Goal: Use online tool/utility: Utilize a website feature to perform a specific function

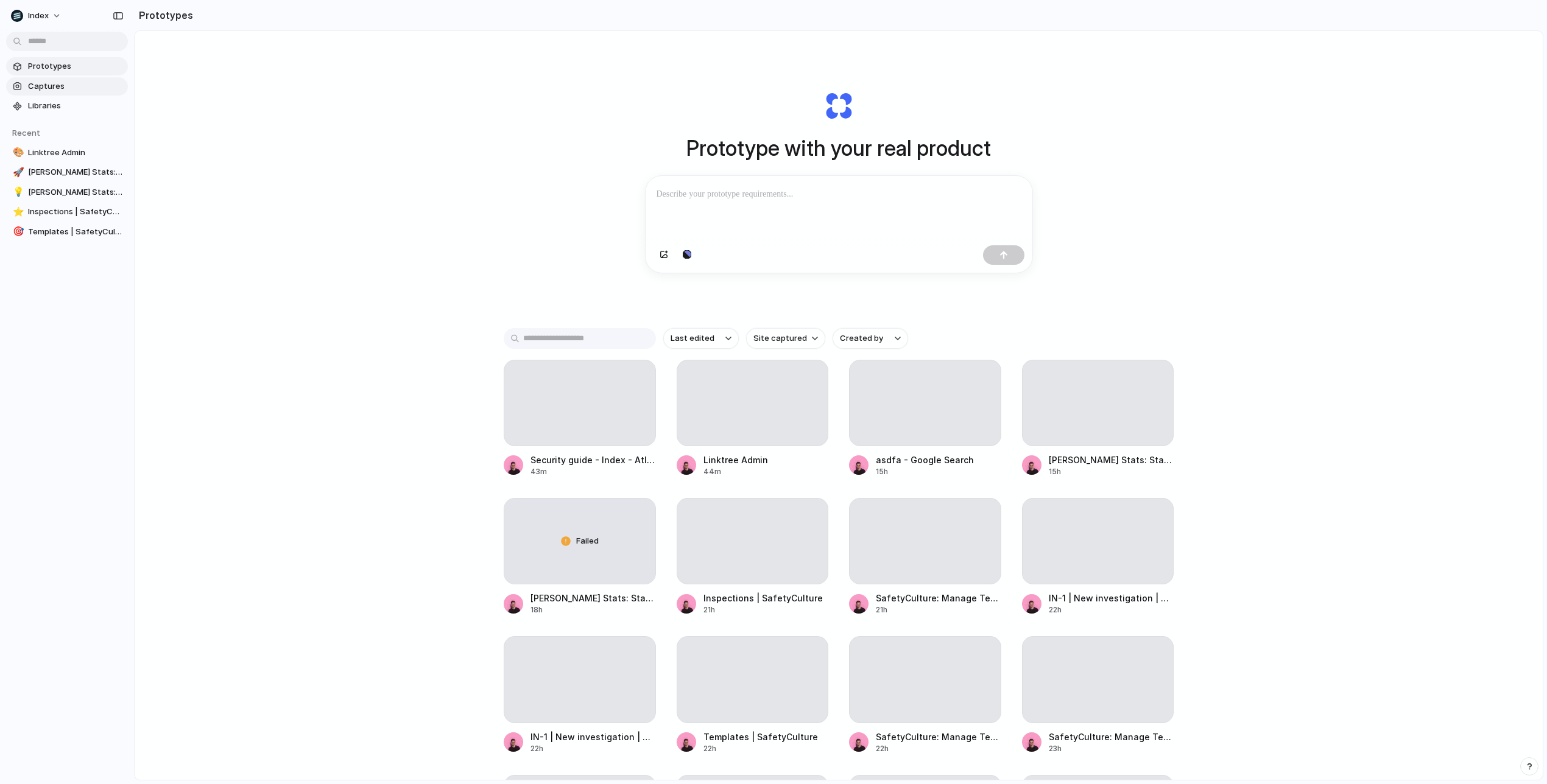
click at [64, 82] on span "Captures" at bounding box center [75, 86] width 95 height 12
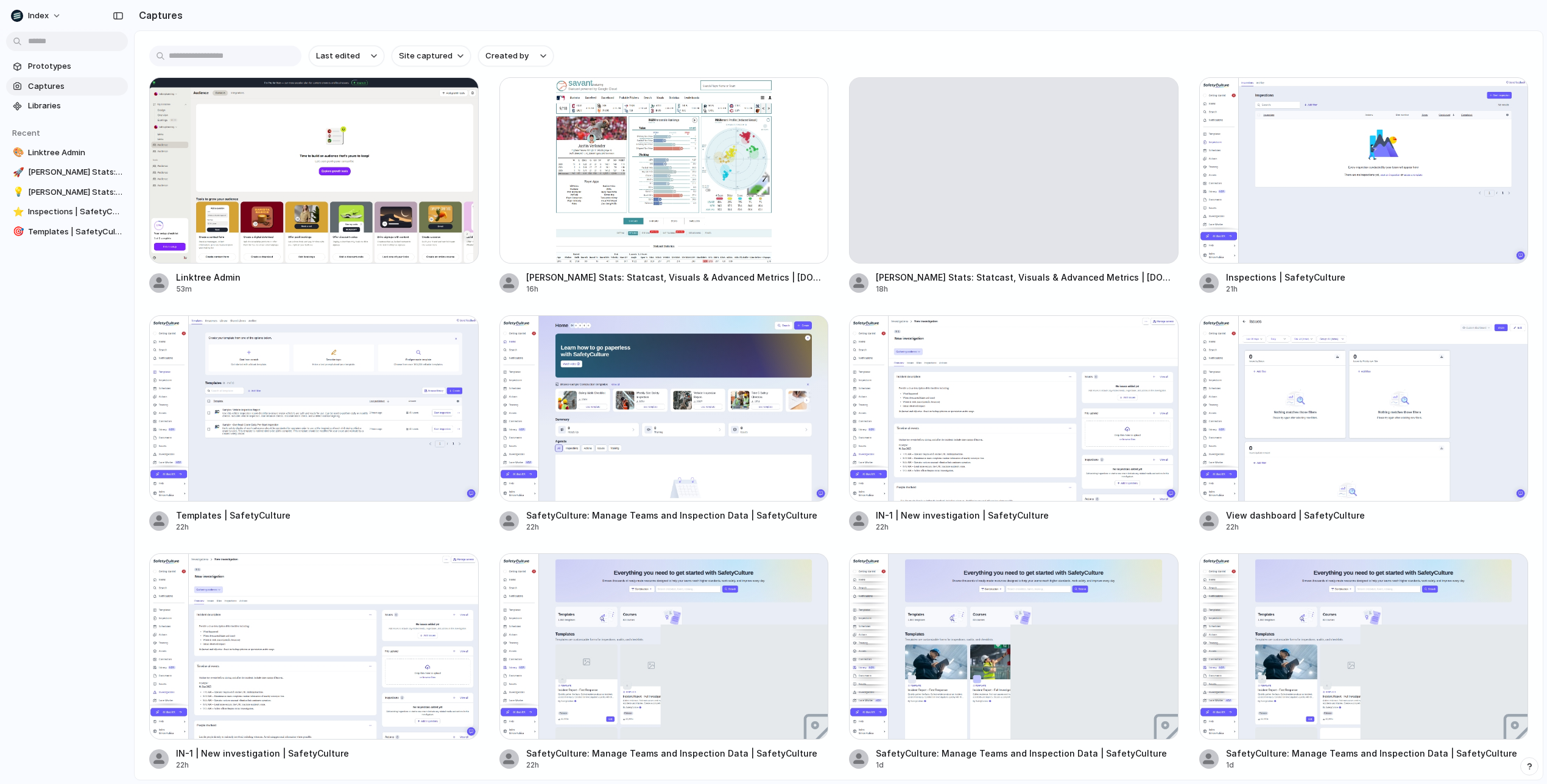
drag, startPoint x: 224, startPoint y: 273, endPoint x: 465, endPoint y: 307, distance: 243.4
click at [464, 308] on div "Linktree Admin 53m [PERSON_NAME] Stats: Statcast, Visuals & Advanced Metrics | …" at bounding box center [839, 424] width 1379 height 693
click at [464, 99] on button "button" at bounding box center [461, 95] width 19 height 19
click at [567, 17] on div "Create prototype Copy link Open original page Delete" at bounding box center [773, 392] width 1547 height 784
click at [53, 68] on span "Prototypes" at bounding box center [75, 66] width 95 height 12
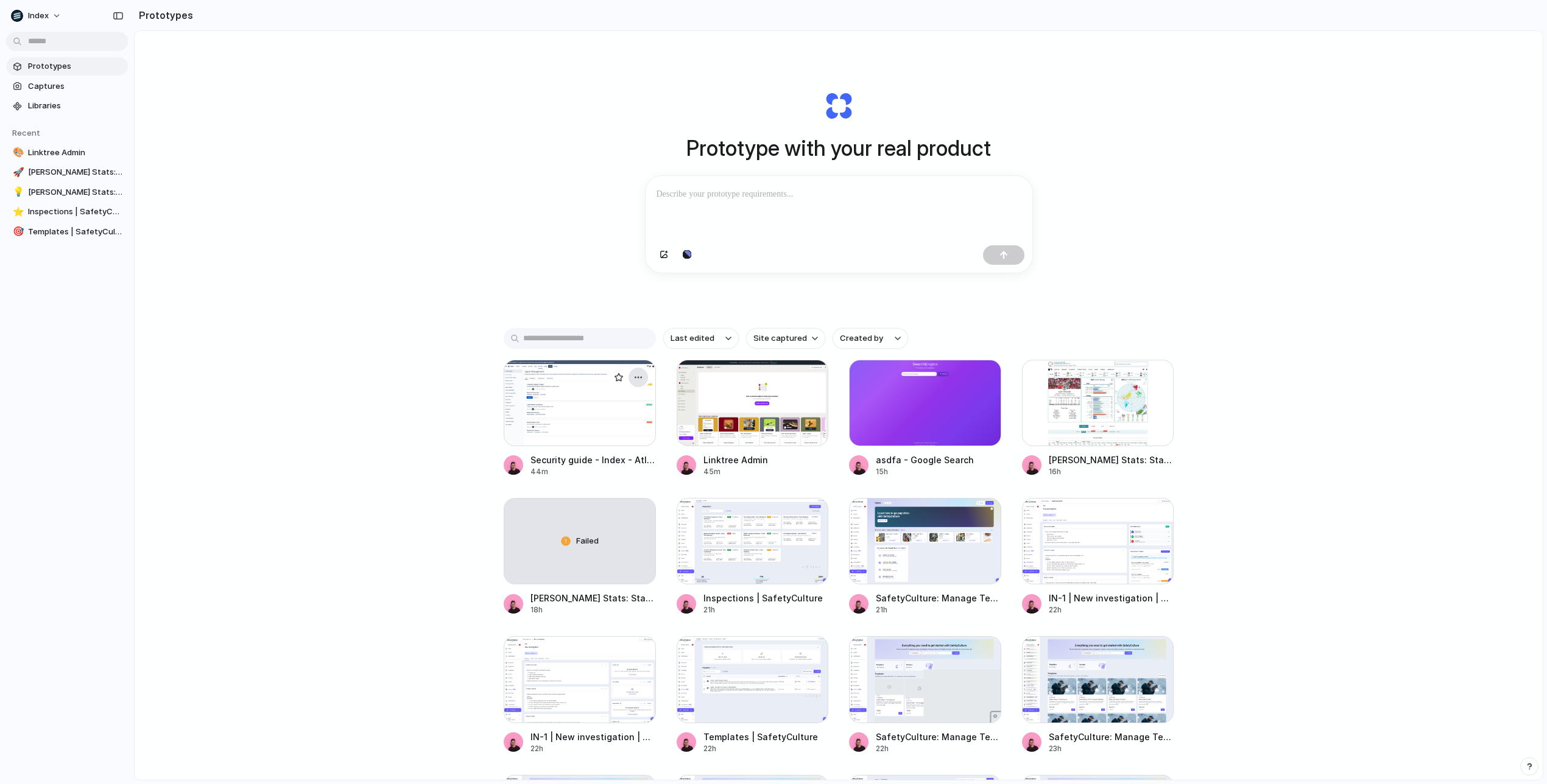
click at [638, 381] on div "button" at bounding box center [638, 377] width 10 height 10
click at [585, 291] on div "Open in new tab Copy link Delete" at bounding box center [773, 392] width 1547 height 784
click at [59, 85] on span "Captures" at bounding box center [75, 86] width 95 height 12
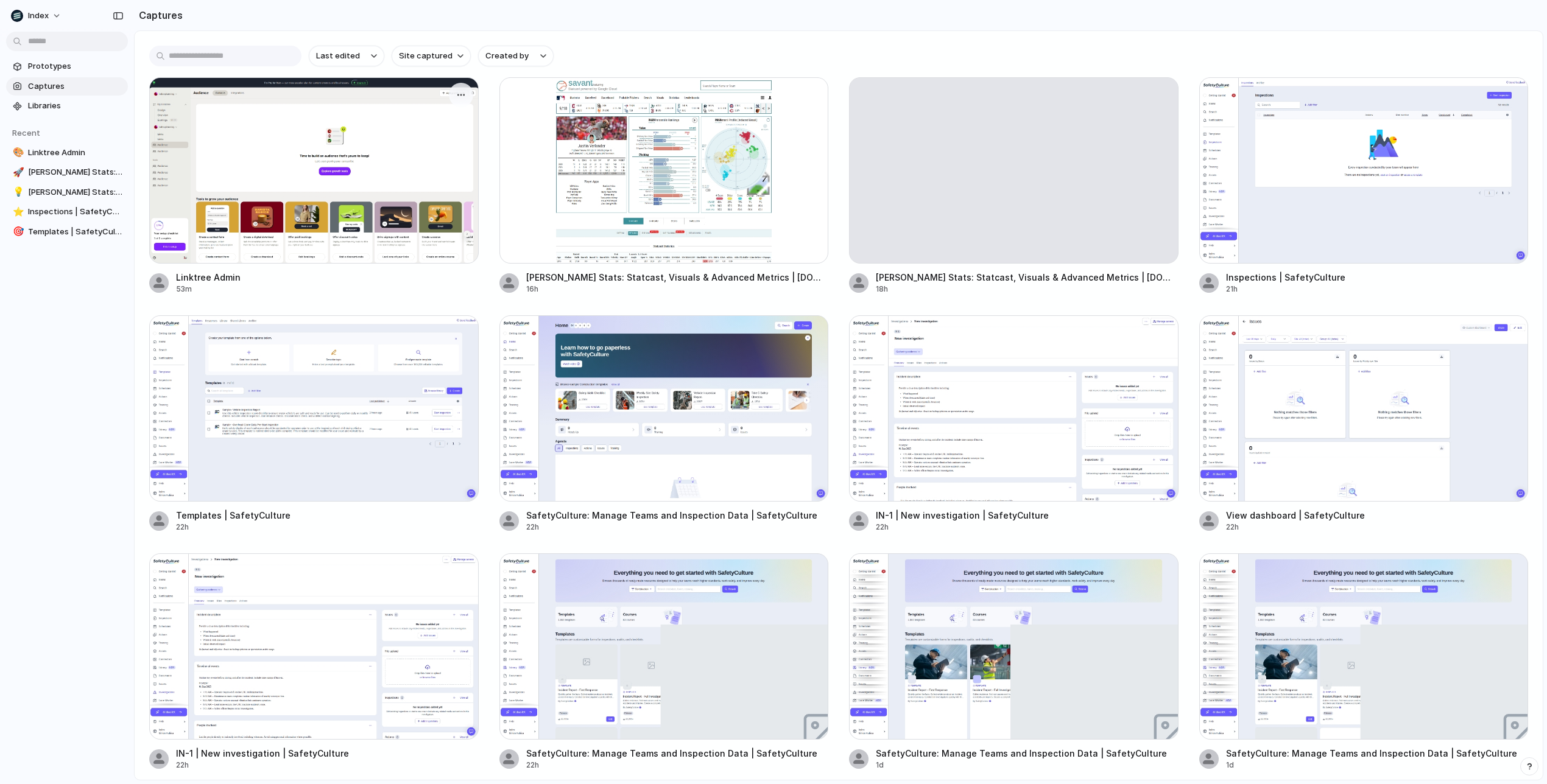
click at [338, 218] on div at bounding box center [314, 171] width 330 height 187
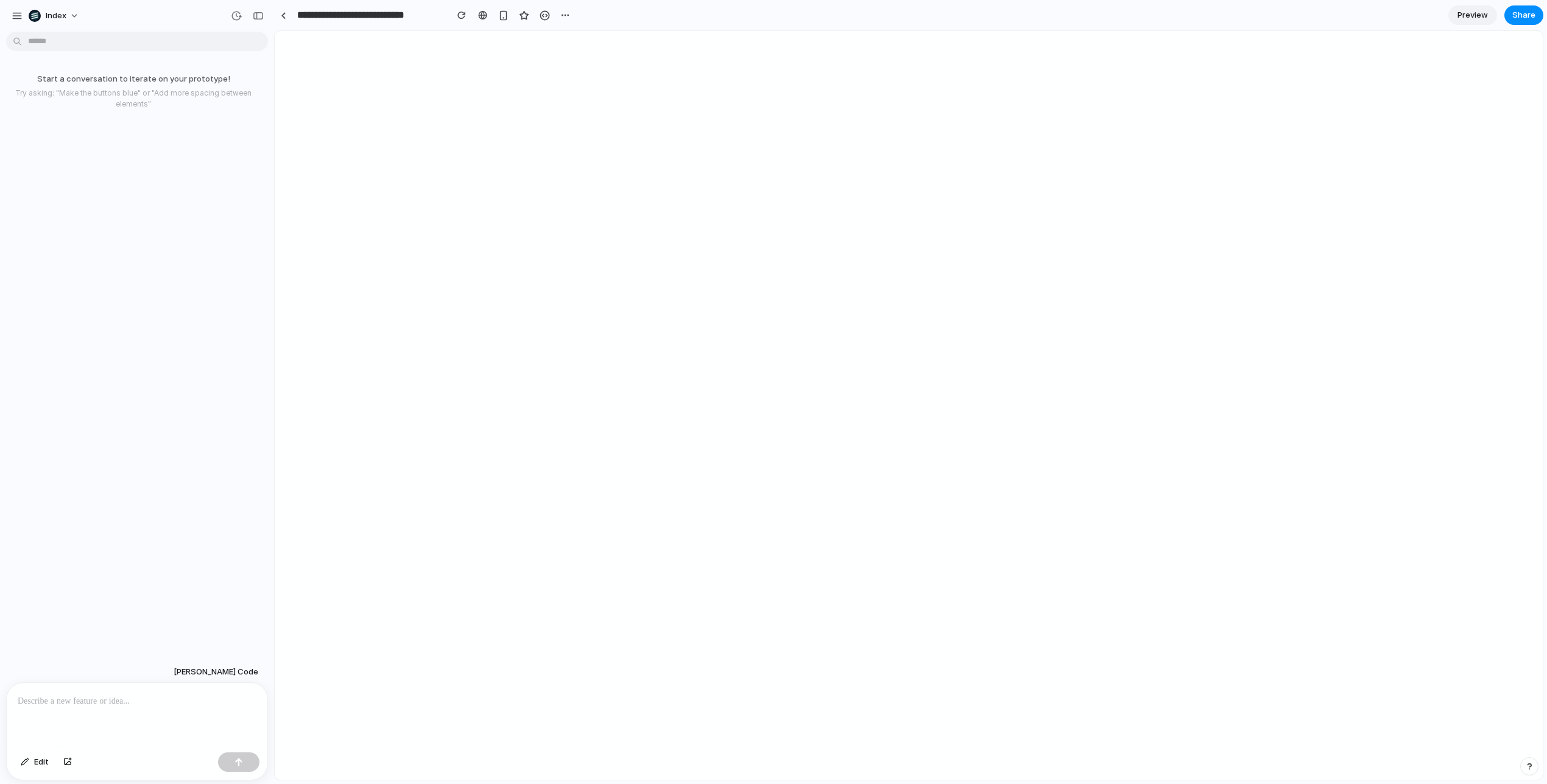
click at [287, 5] on div "**********" at bounding box center [424, 15] width 300 height 22
click at [284, 12] on div at bounding box center [284, 16] width 5 height 7
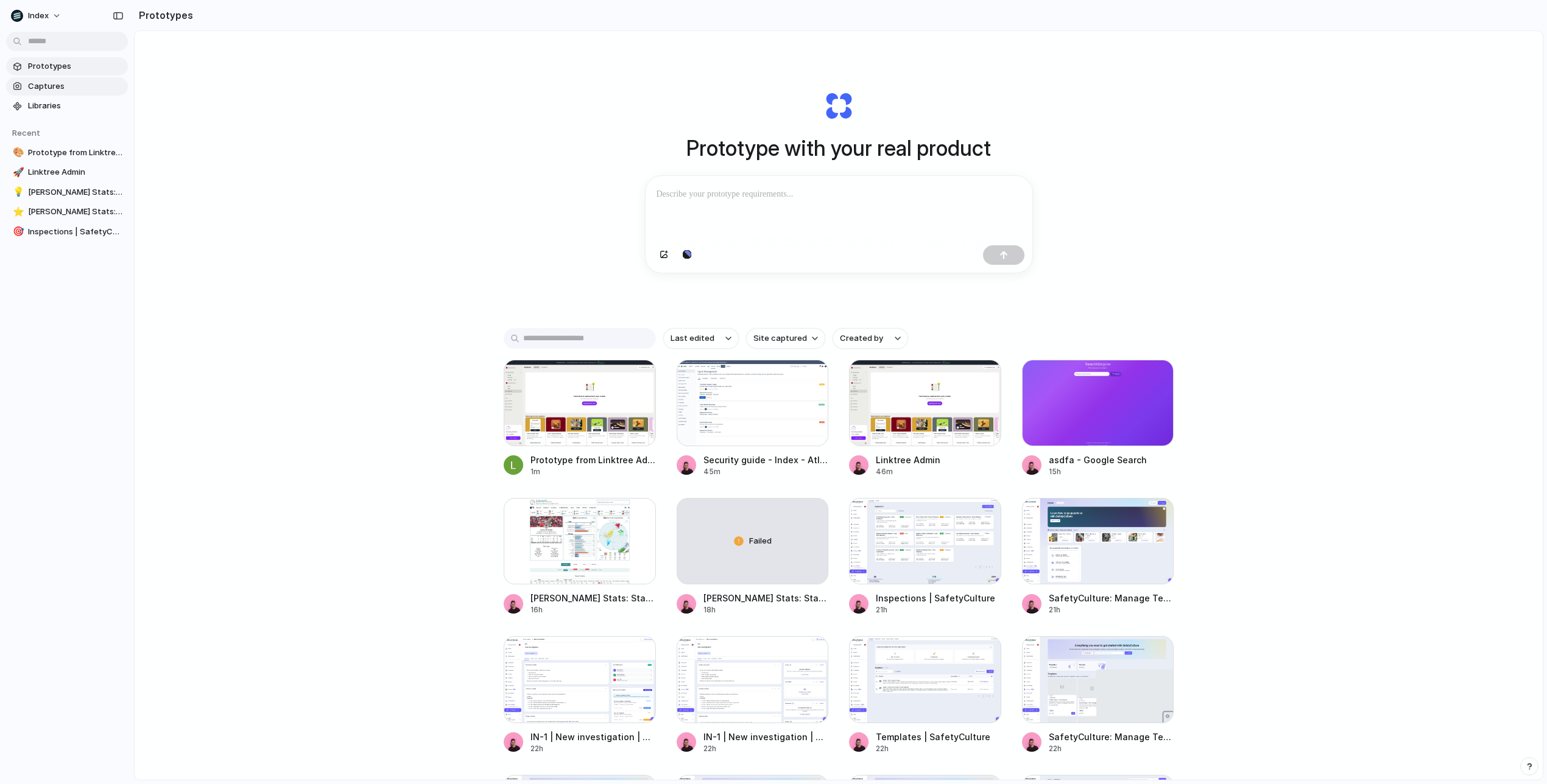
click at [55, 82] on span "Captures" at bounding box center [75, 86] width 95 height 12
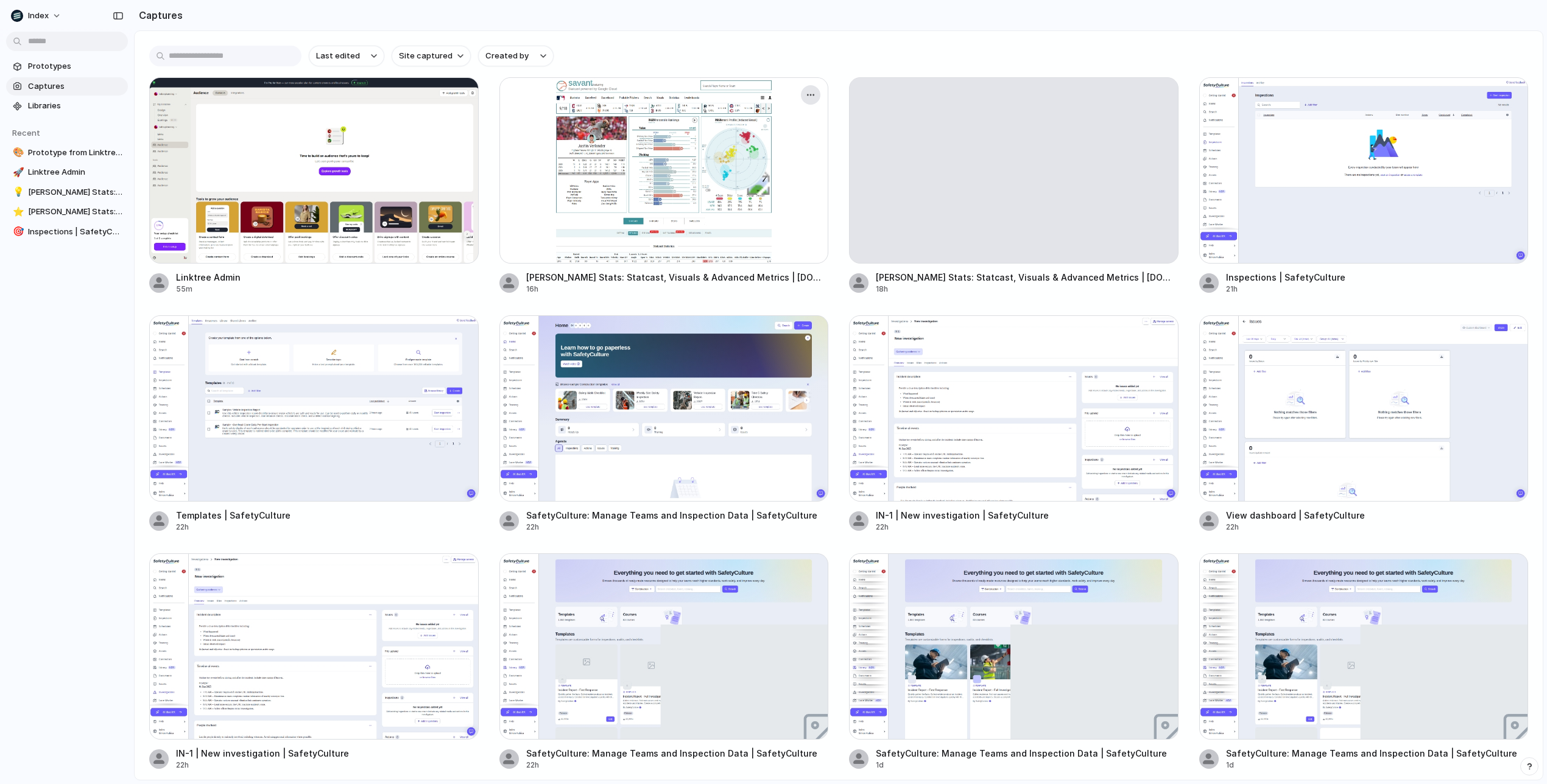
click at [808, 92] on div "button" at bounding box center [810, 94] width 10 height 10
click at [808, 92] on div "Create prototype Copy link Open original page Delete" at bounding box center [773, 392] width 1547 height 784
click at [384, 272] on div "Create prototype Copy link Open original page Delete" at bounding box center [773, 392] width 1547 height 784
click at [462, 91] on div "button" at bounding box center [461, 94] width 10 height 10
click at [462, 91] on div "Create prototype Copy link Open original page Delete" at bounding box center [773, 392] width 1547 height 784
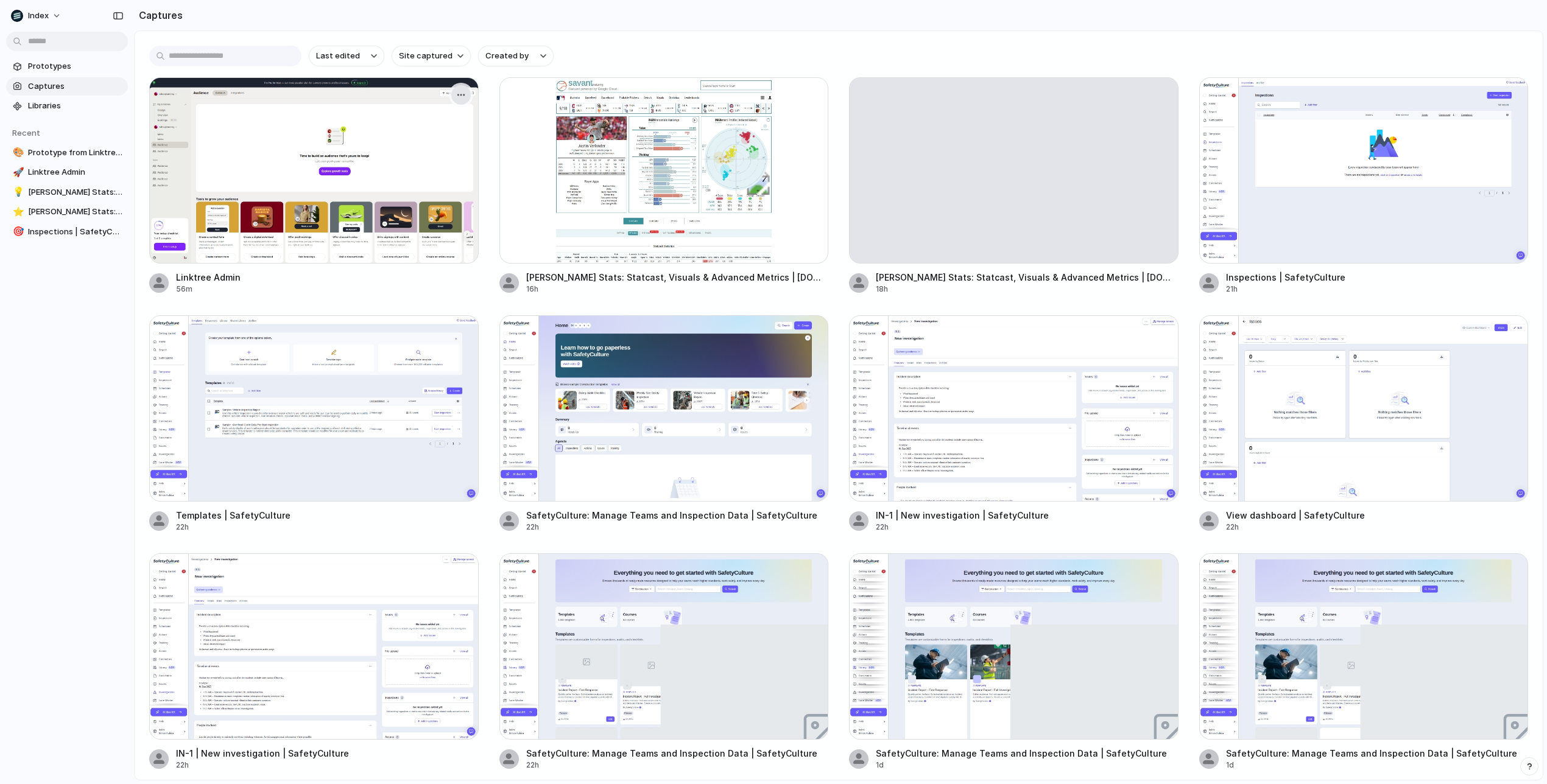
click at [462, 92] on div "button" at bounding box center [461, 94] width 10 height 10
click at [462, 92] on div "Create prototype Copy link Open original page Delete" at bounding box center [773, 392] width 1547 height 784
click at [461, 97] on div "button" at bounding box center [461, 94] width 10 height 10
click at [461, 97] on div "Create prototype Copy link Open original page Delete" at bounding box center [773, 392] width 1547 height 784
click at [61, 67] on span "Prototypes" at bounding box center [75, 66] width 95 height 12
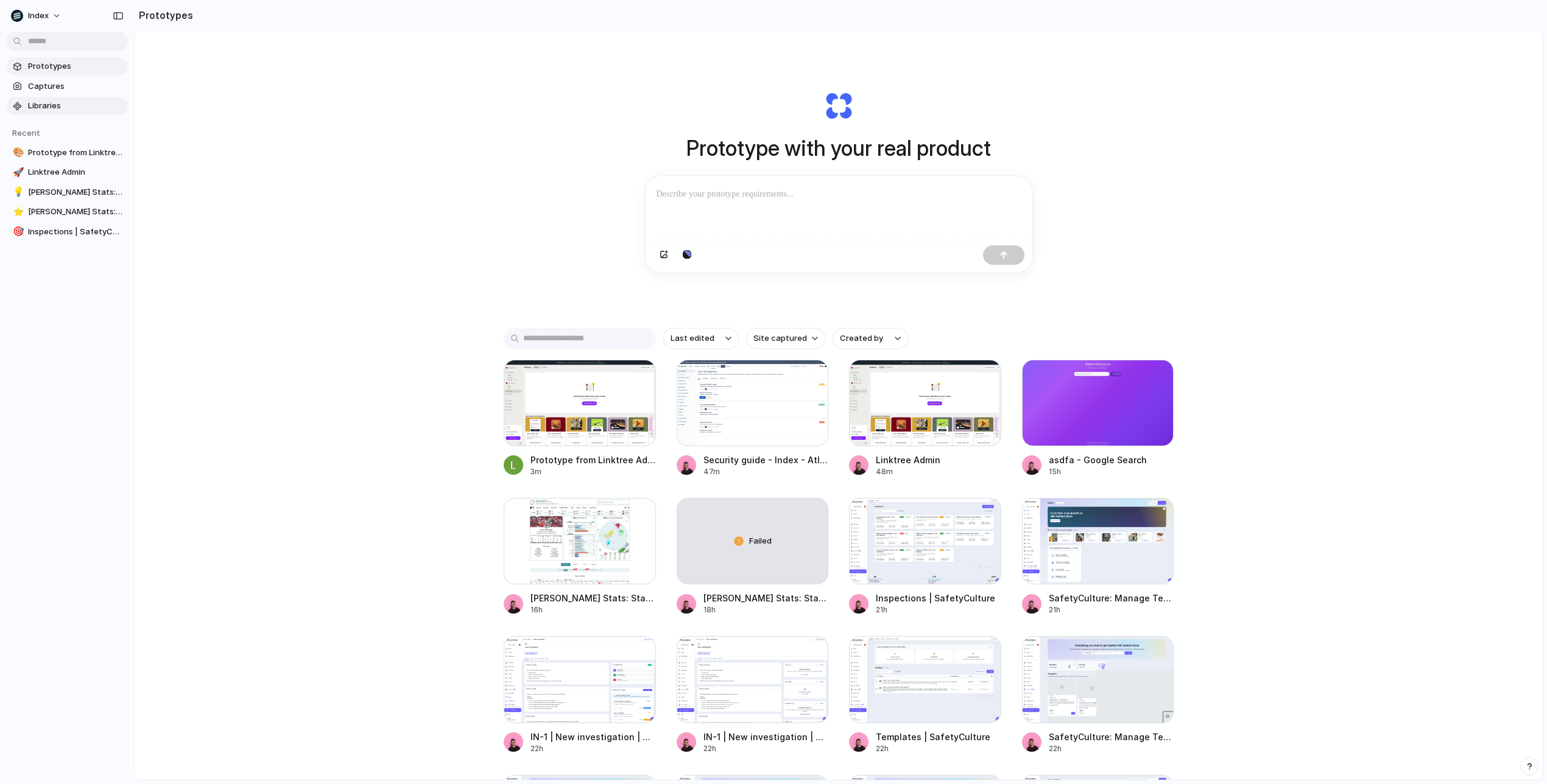
click at [61, 104] on span "Libraries" at bounding box center [75, 106] width 95 height 12
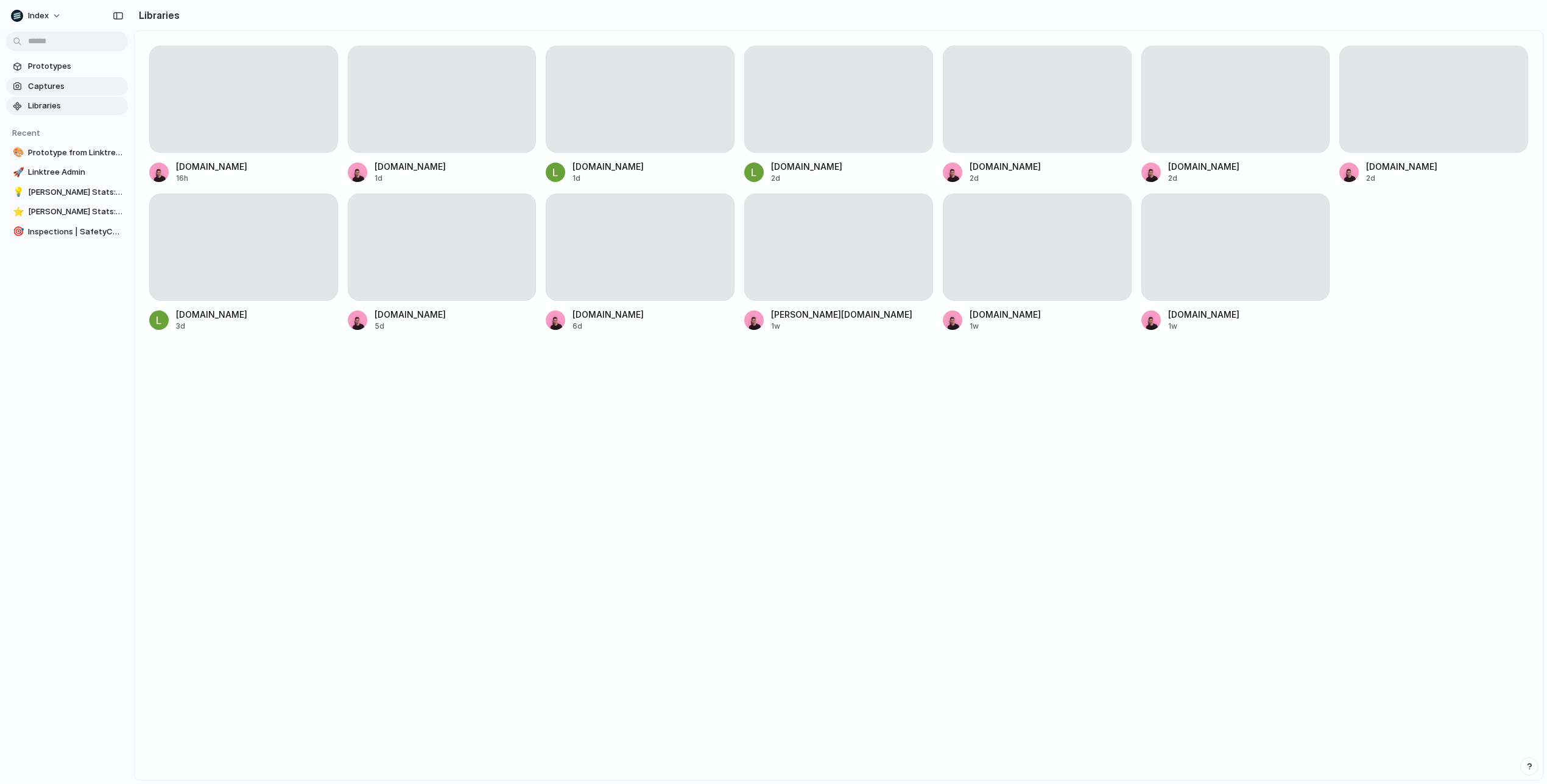
click at [61, 85] on span "Captures" at bounding box center [75, 86] width 95 height 12
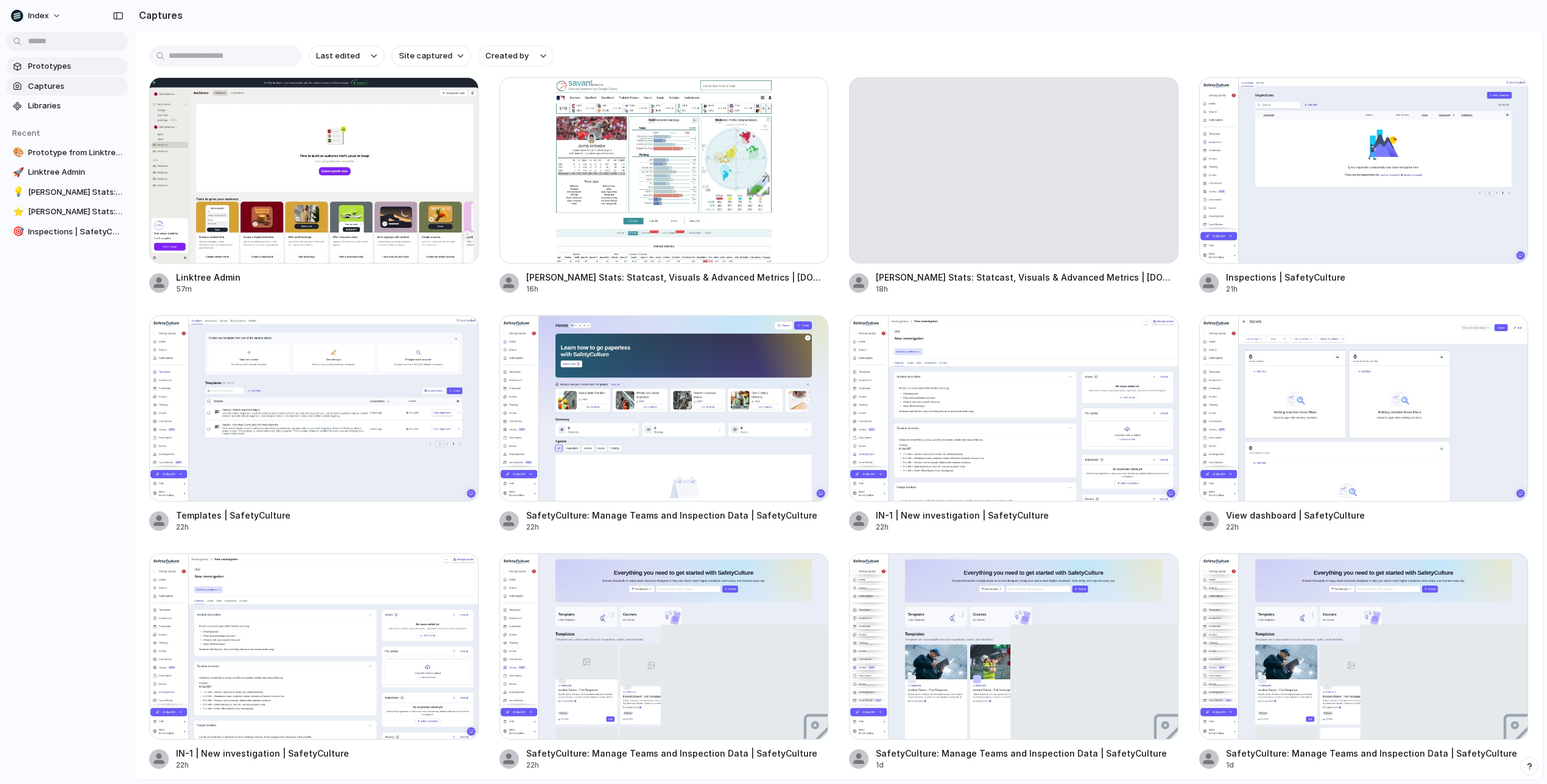
click at [64, 70] on span "Prototypes" at bounding box center [75, 66] width 95 height 12
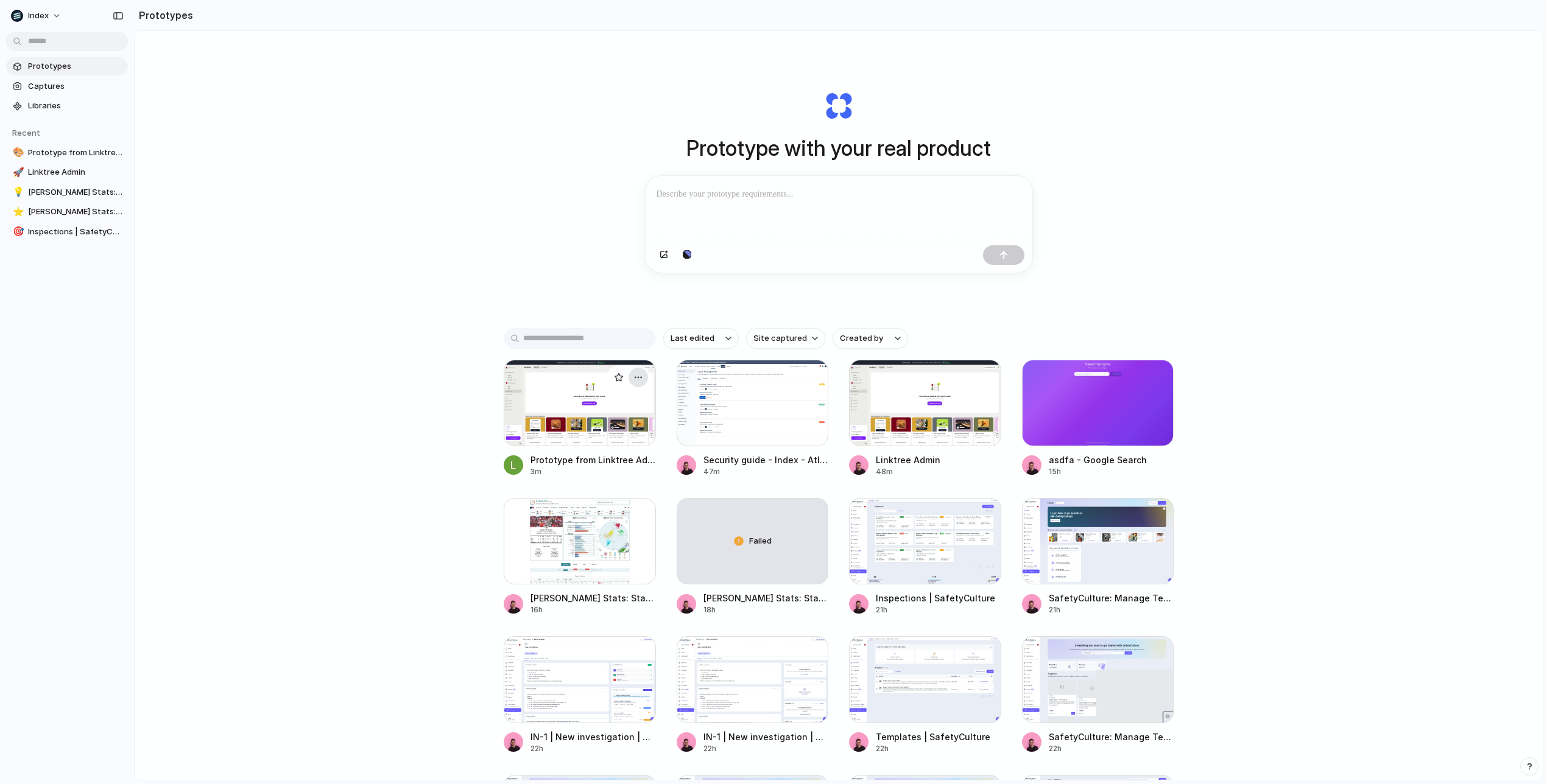
click at [640, 376] on div "button" at bounding box center [638, 377] width 10 height 10
click at [640, 376] on div "Open in new tab Copy link Delete" at bounding box center [773, 392] width 1547 height 784
click at [77, 92] on link "Captures" at bounding box center [67, 86] width 122 height 18
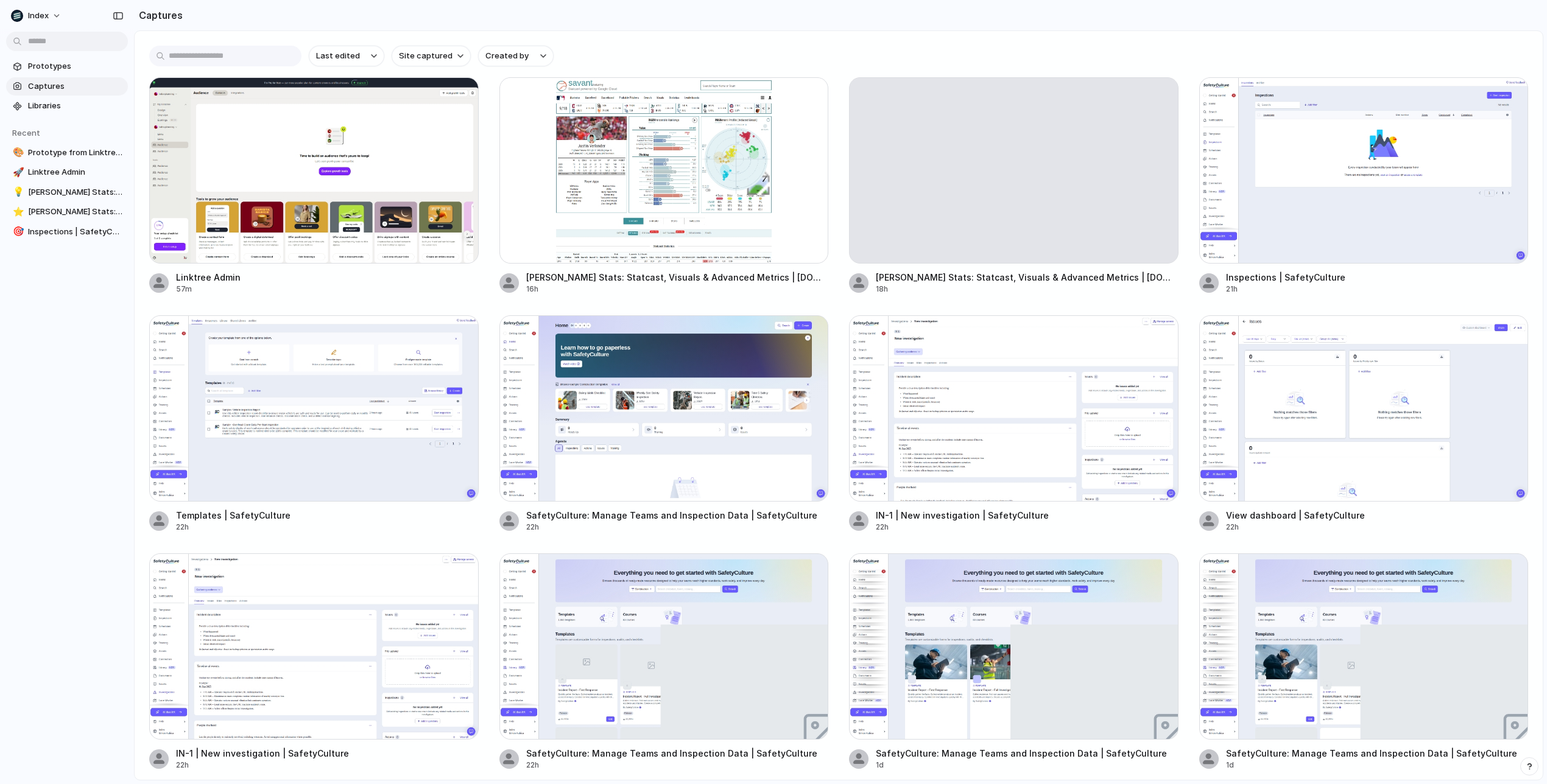
click at [788, 48] on div "Last edited Site captured Created by" at bounding box center [839, 56] width 1379 height 21
click at [678, 156] on div at bounding box center [664, 171] width 330 height 187
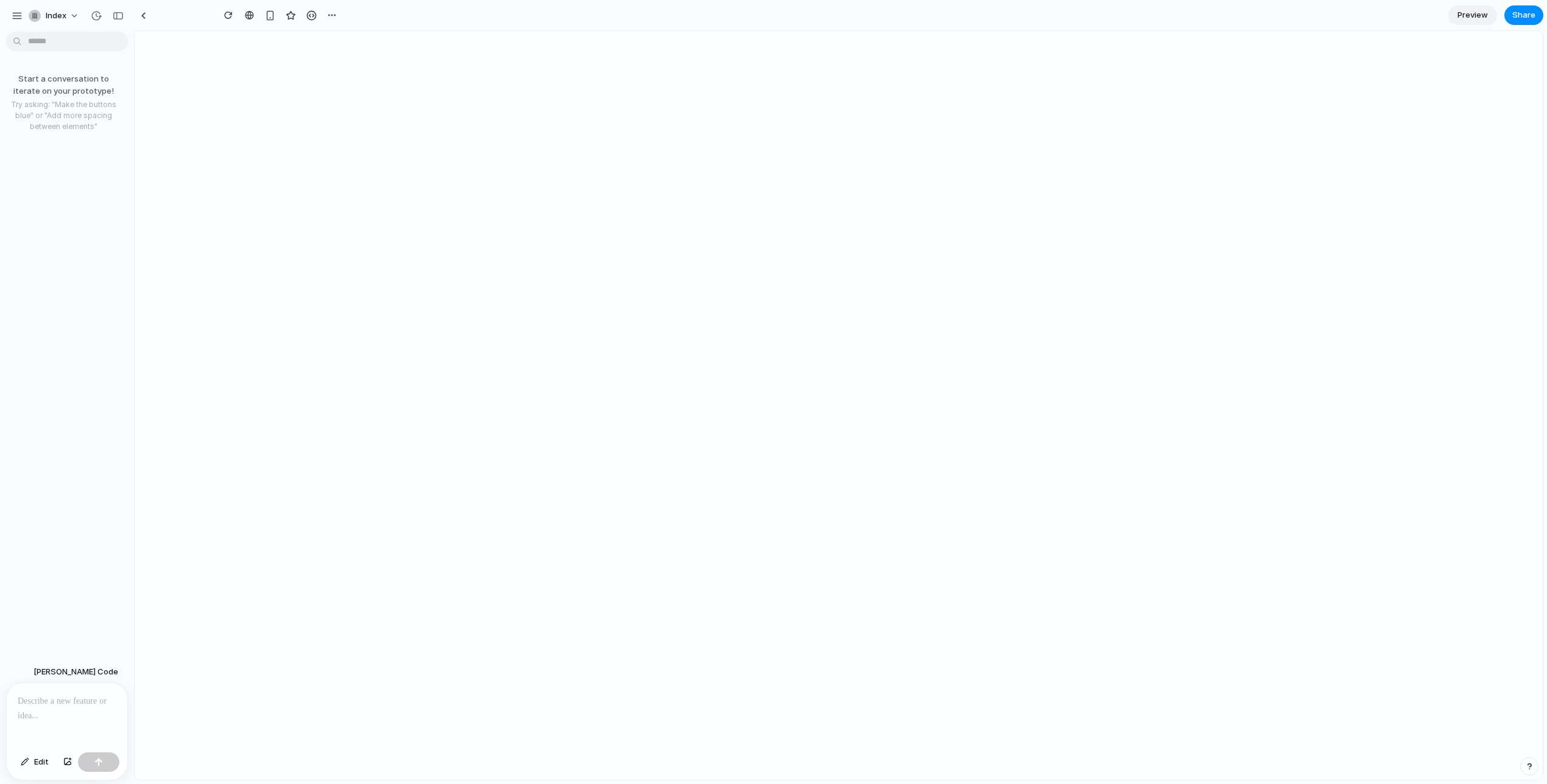
type input "**********"
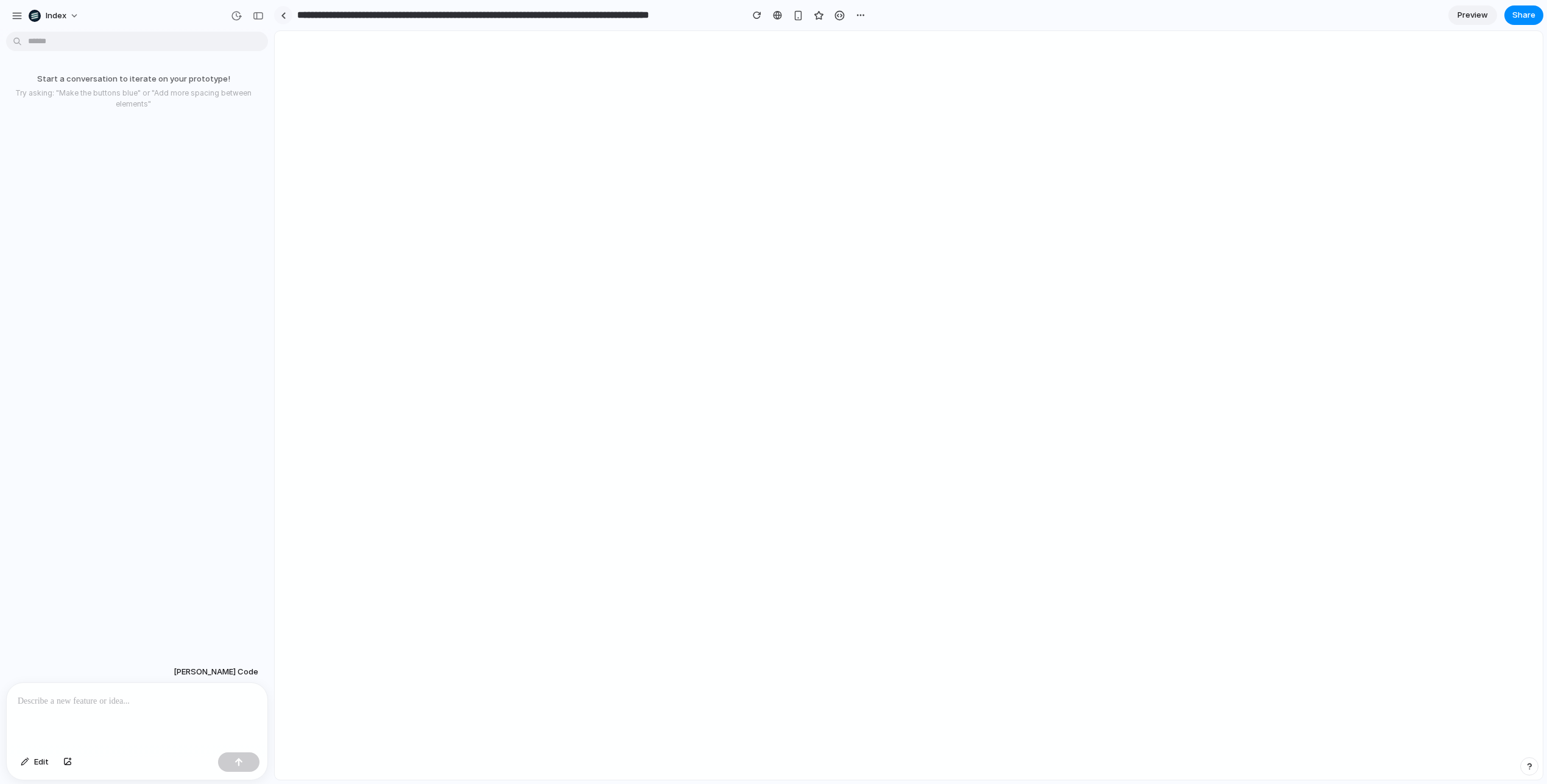
click at [281, 14] on div at bounding box center [284, 16] width 5 height 7
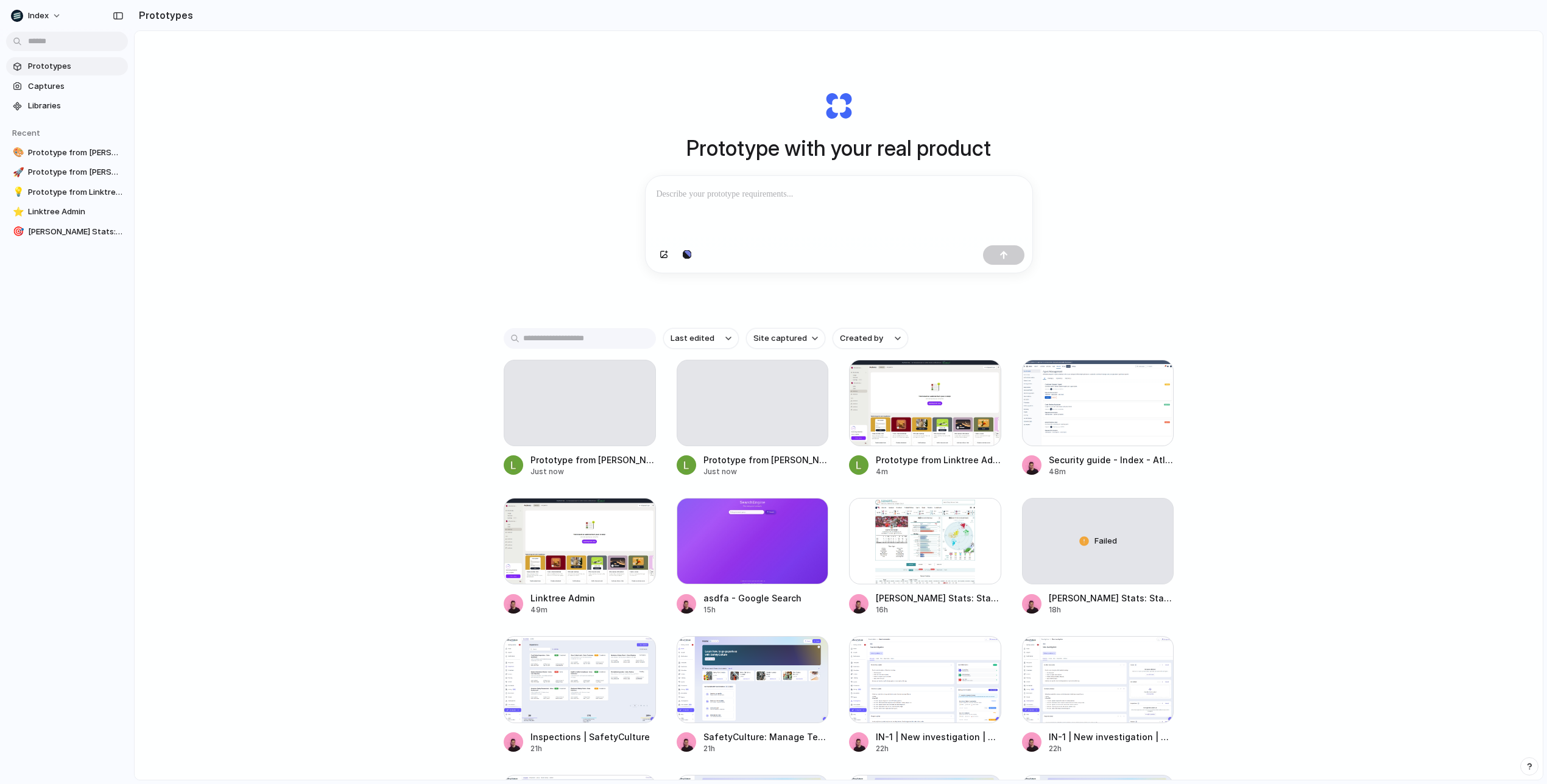
click at [384, 390] on div "Prototype with your real product Clone web app Clone screenshot Start from exis…" at bounding box center [839, 438] width 1408 height 813
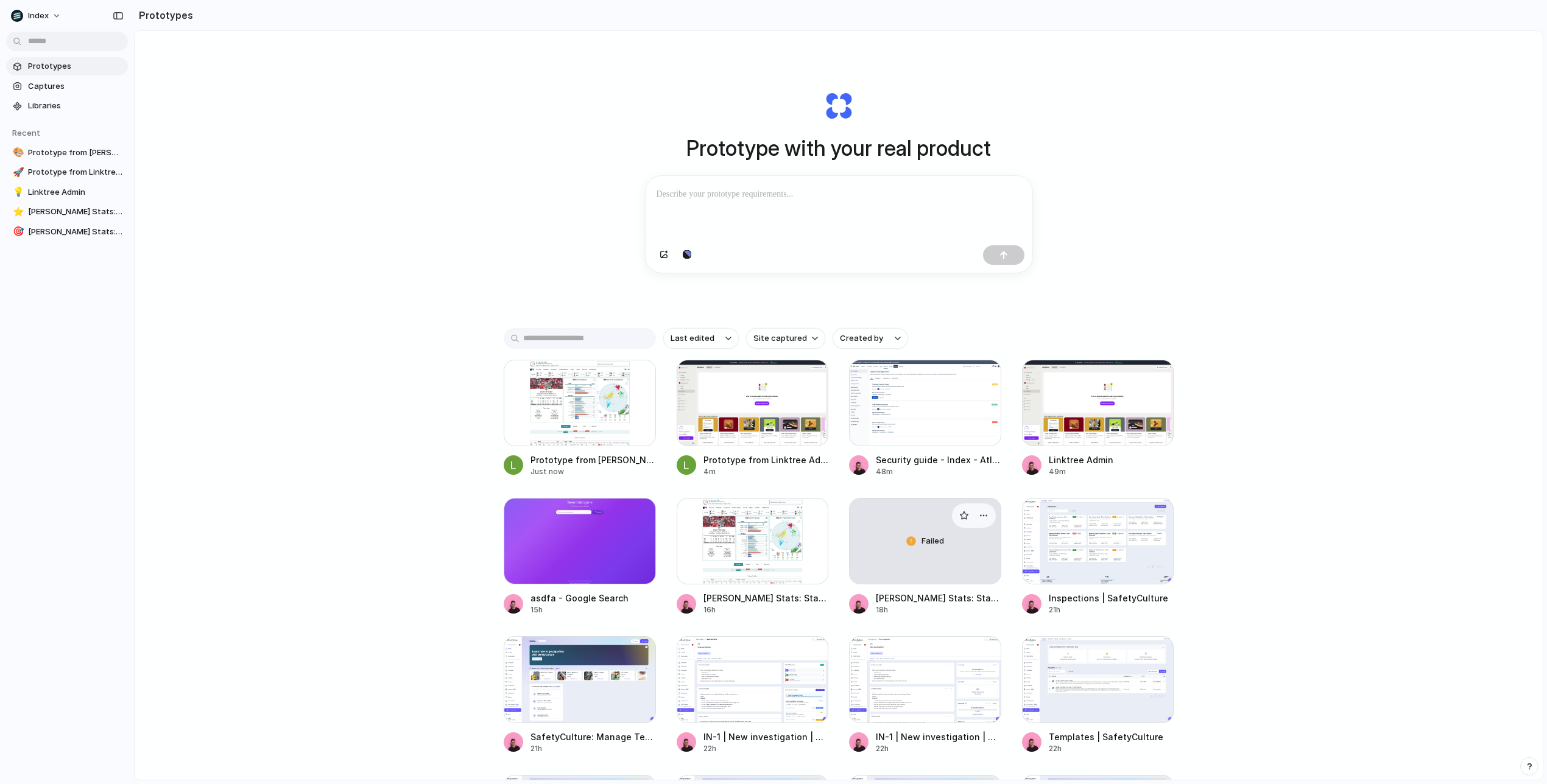
click at [917, 549] on div "Failed" at bounding box center [925, 542] width 151 height 85
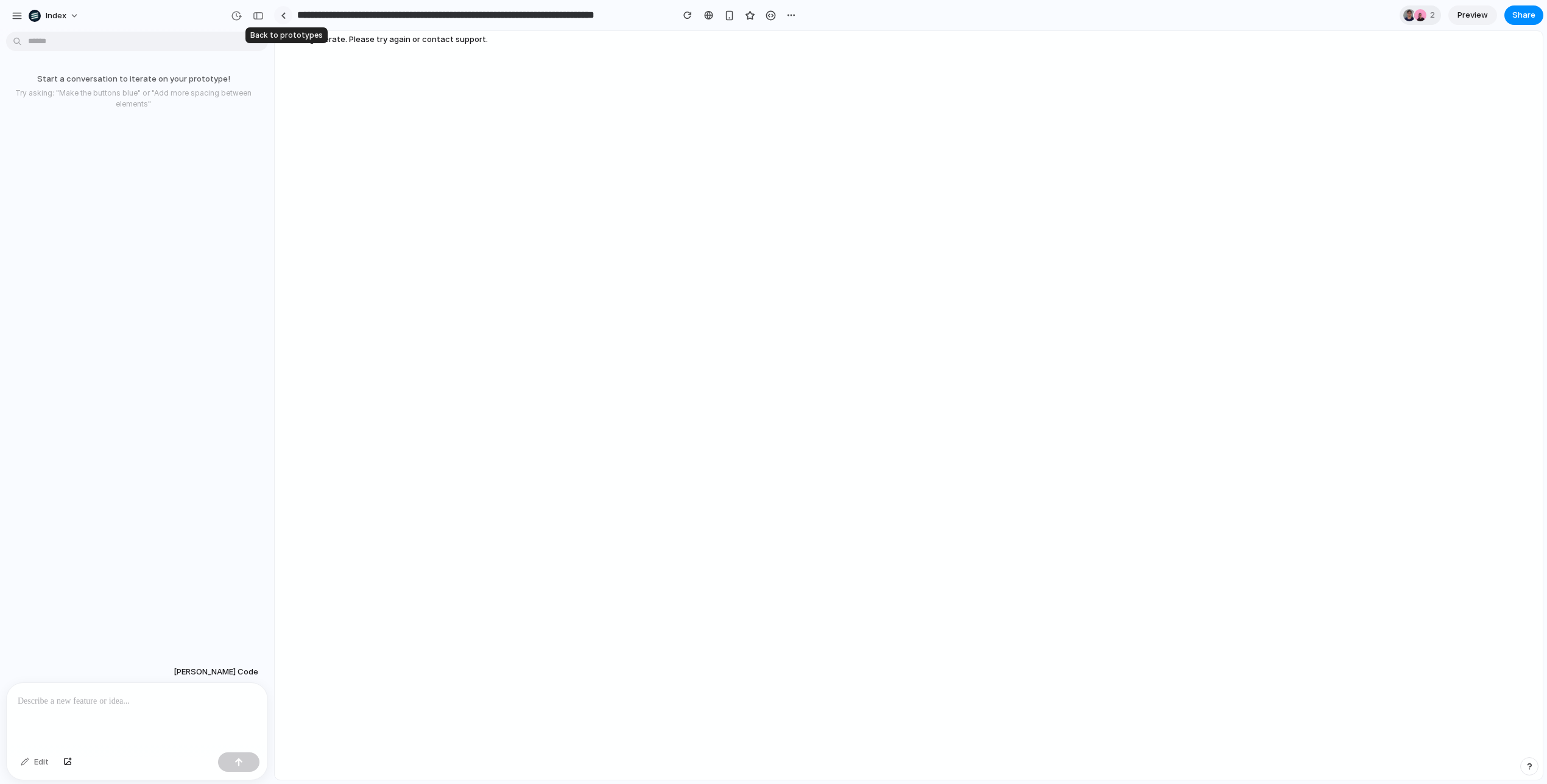
click at [284, 16] on div at bounding box center [284, 16] width 5 height 7
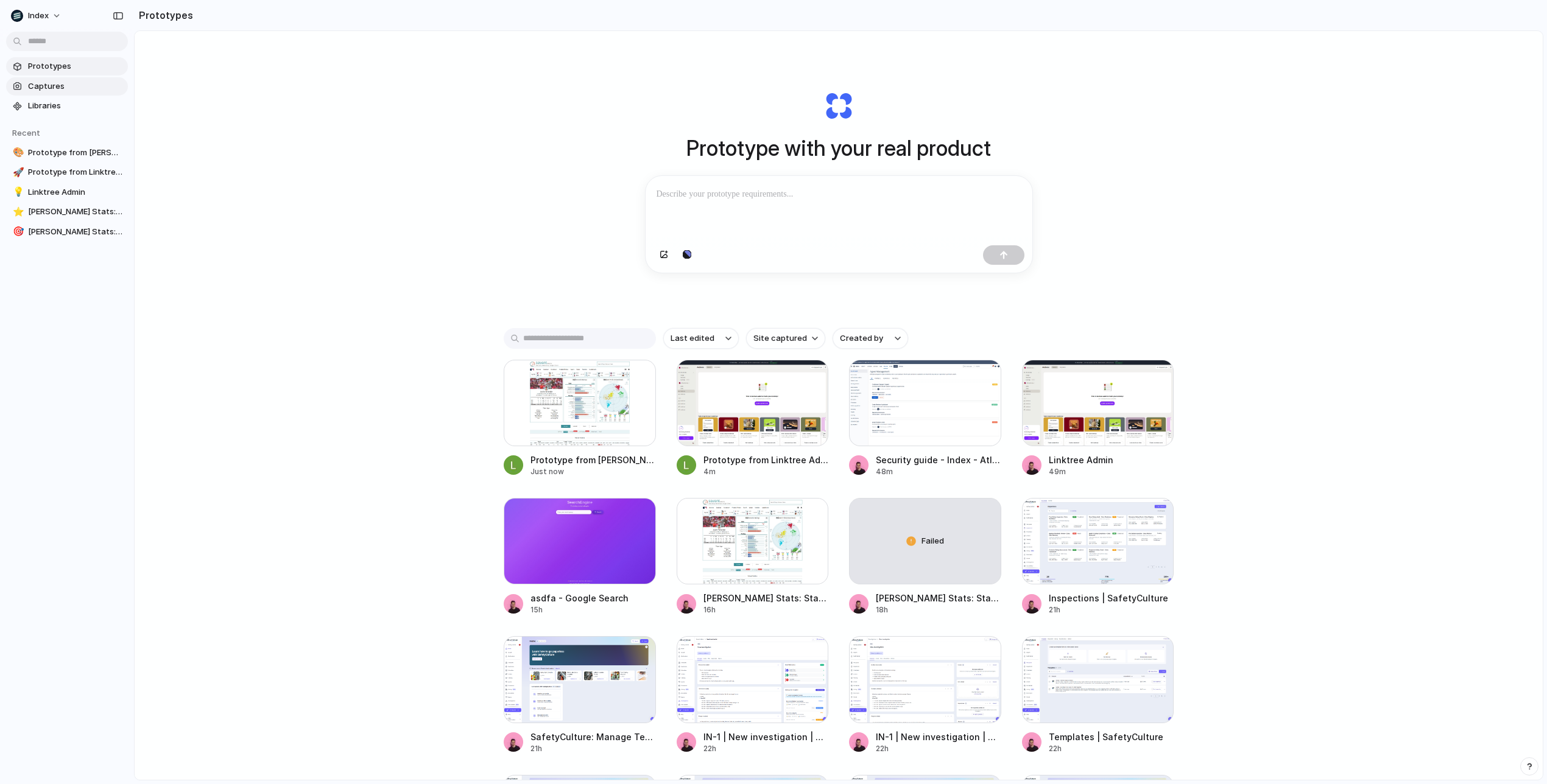
click at [82, 92] on link "Captures" at bounding box center [67, 86] width 122 height 18
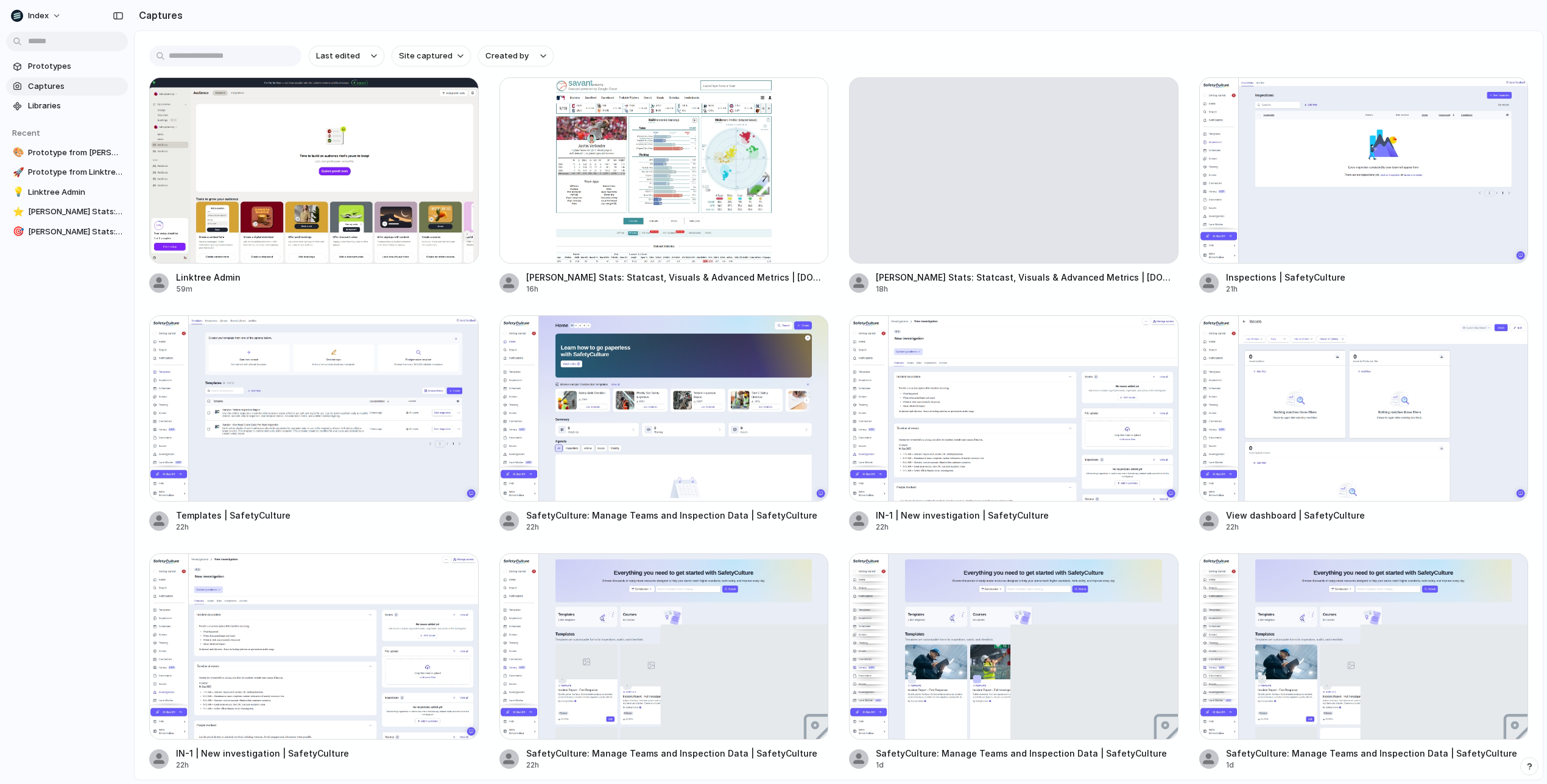
click at [931, 43] on div "Last edited Site captured Created by Linktree Admin 59m [PERSON_NAME] Stats: St…" at bounding box center [839, 406] width 1408 height 748
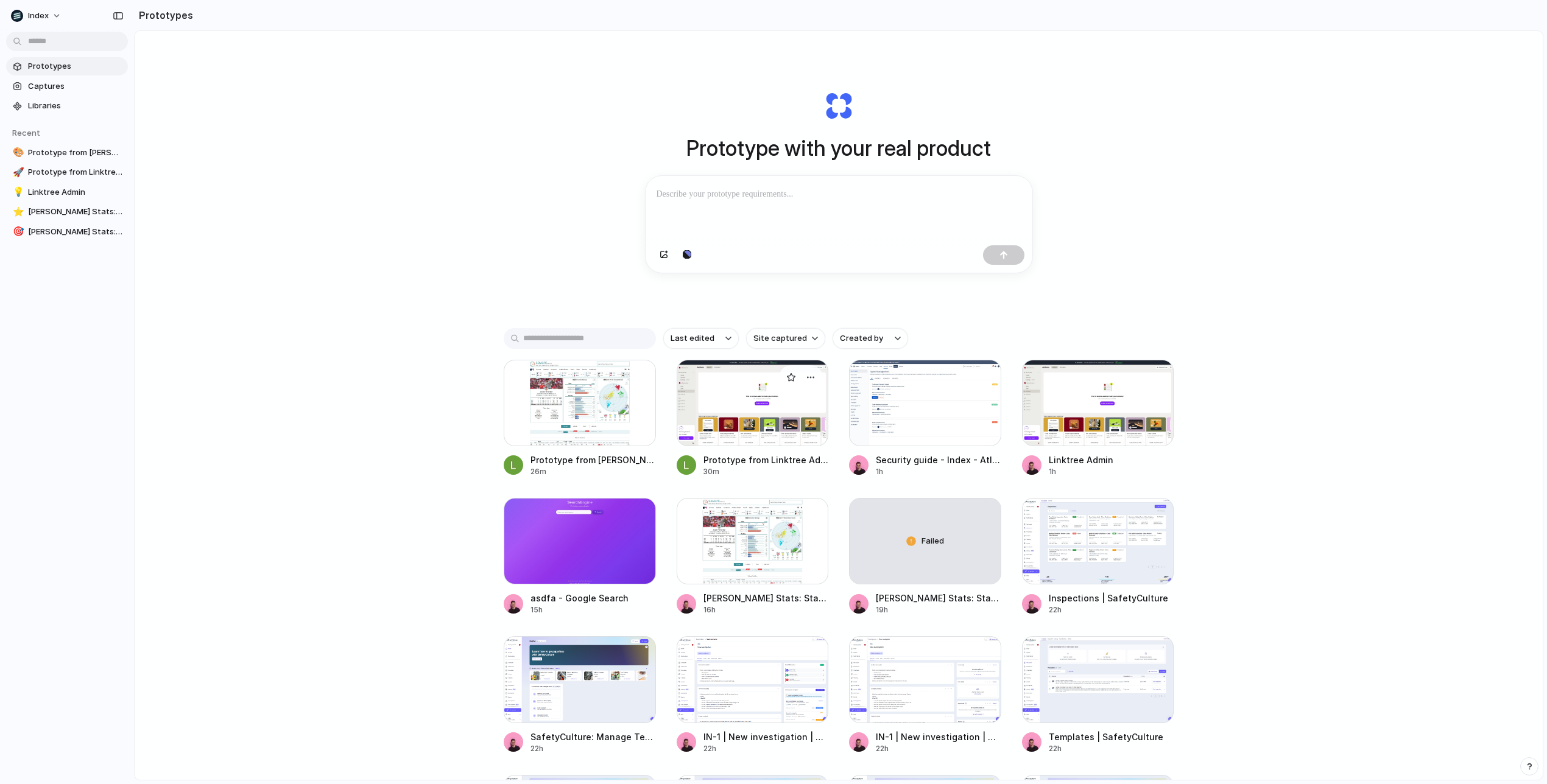
click at [741, 421] on div at bounding box center [752, 402] width 152 height 86
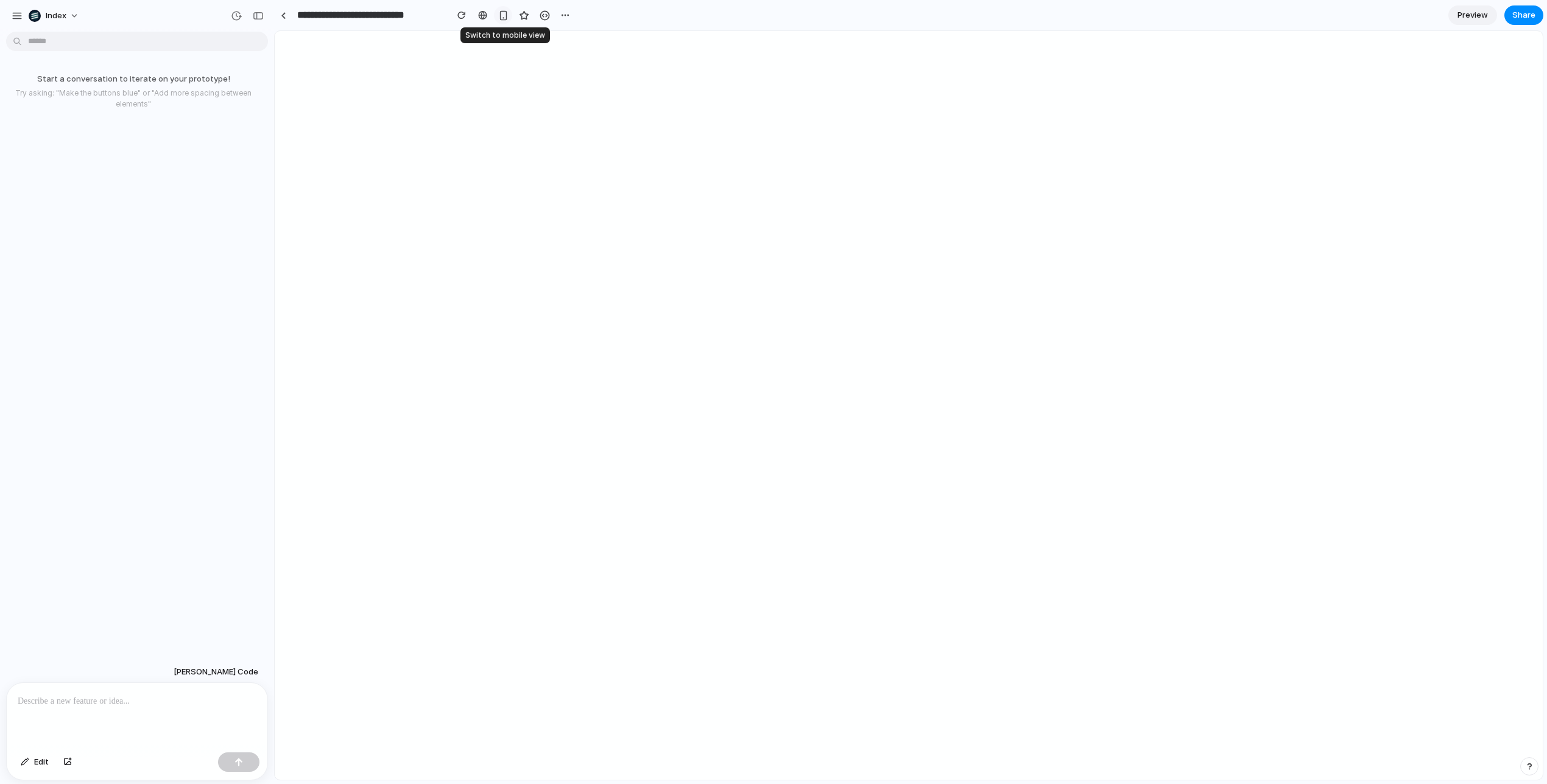
click at [497, 13] on button "button" at bounding box center [503, 15] width 18 height 18
click at [498, 13] on div "button" at bounding box center [503, 16] width 10 height 10
click at [497, 12] on button "button" at bounding box center [503, 15] width 18 height 18
click at [176, 701] on p at bounding box center [137, 701] width 239 height 15
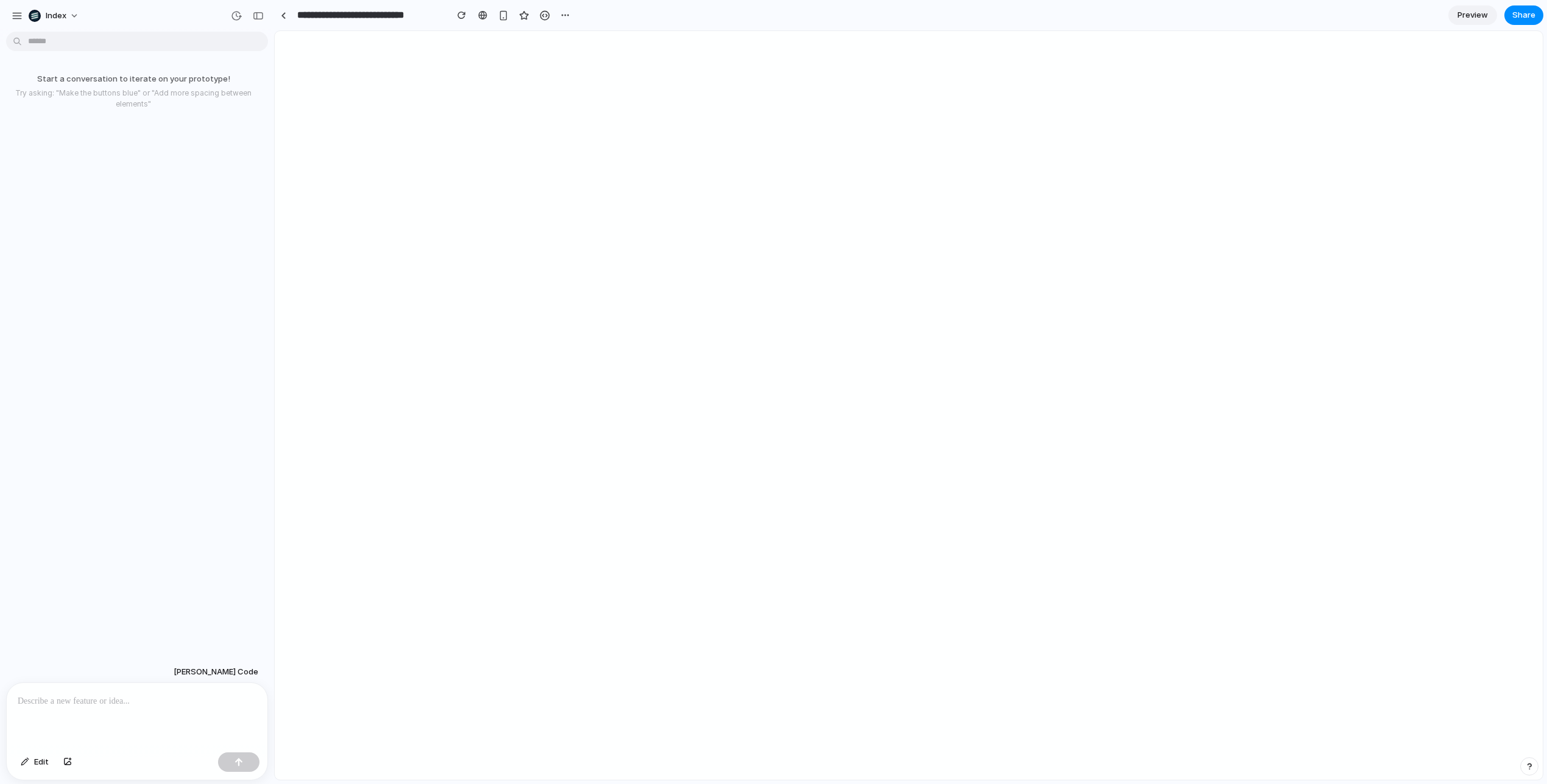
click at [178, 699] on p at bounding box center [137, 701] width 239 height 15
click at [86, 733] on div at bounding box center [137, 715] width 261 height 65
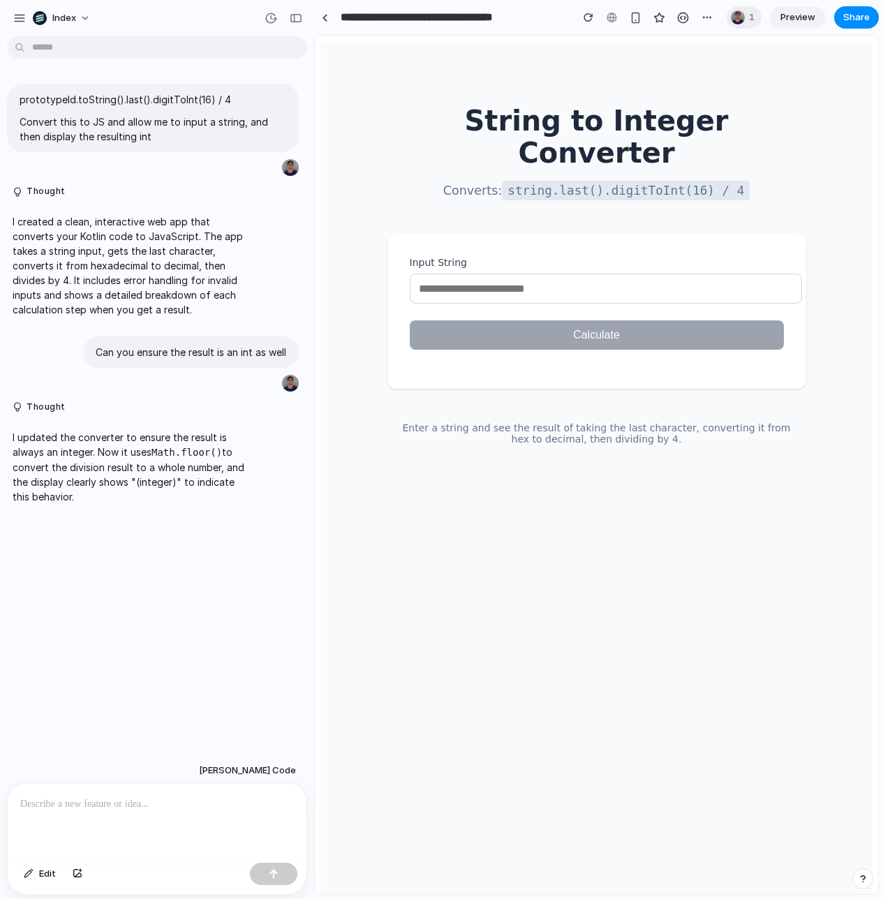
click at [557, 274] on input "Input String" at bounding box center [606, 289] width 392 height 30
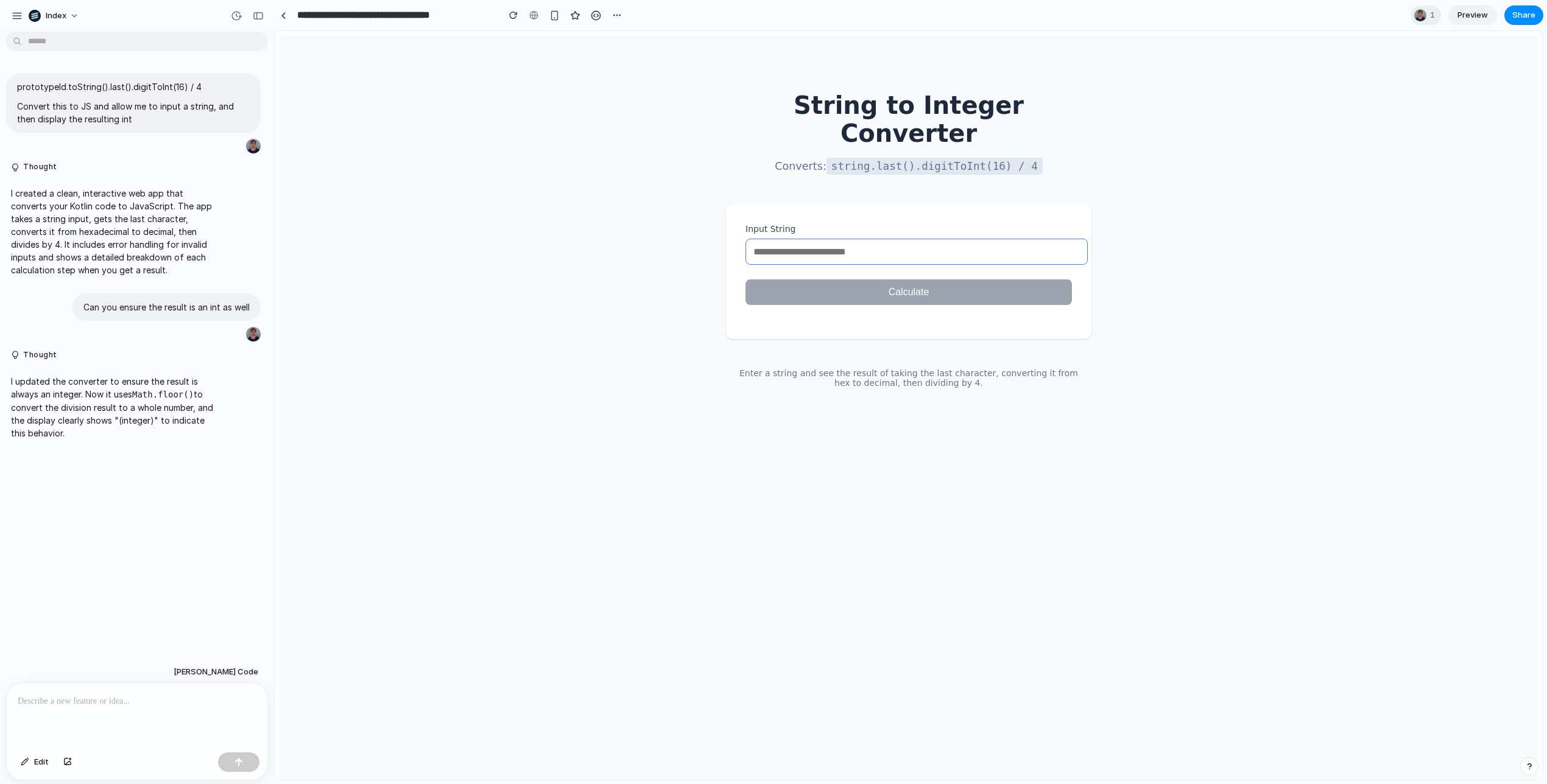
click at [770, 239] on input "Input String" at bounding box center [916, 252] width 342 height 26
paste input "**********"
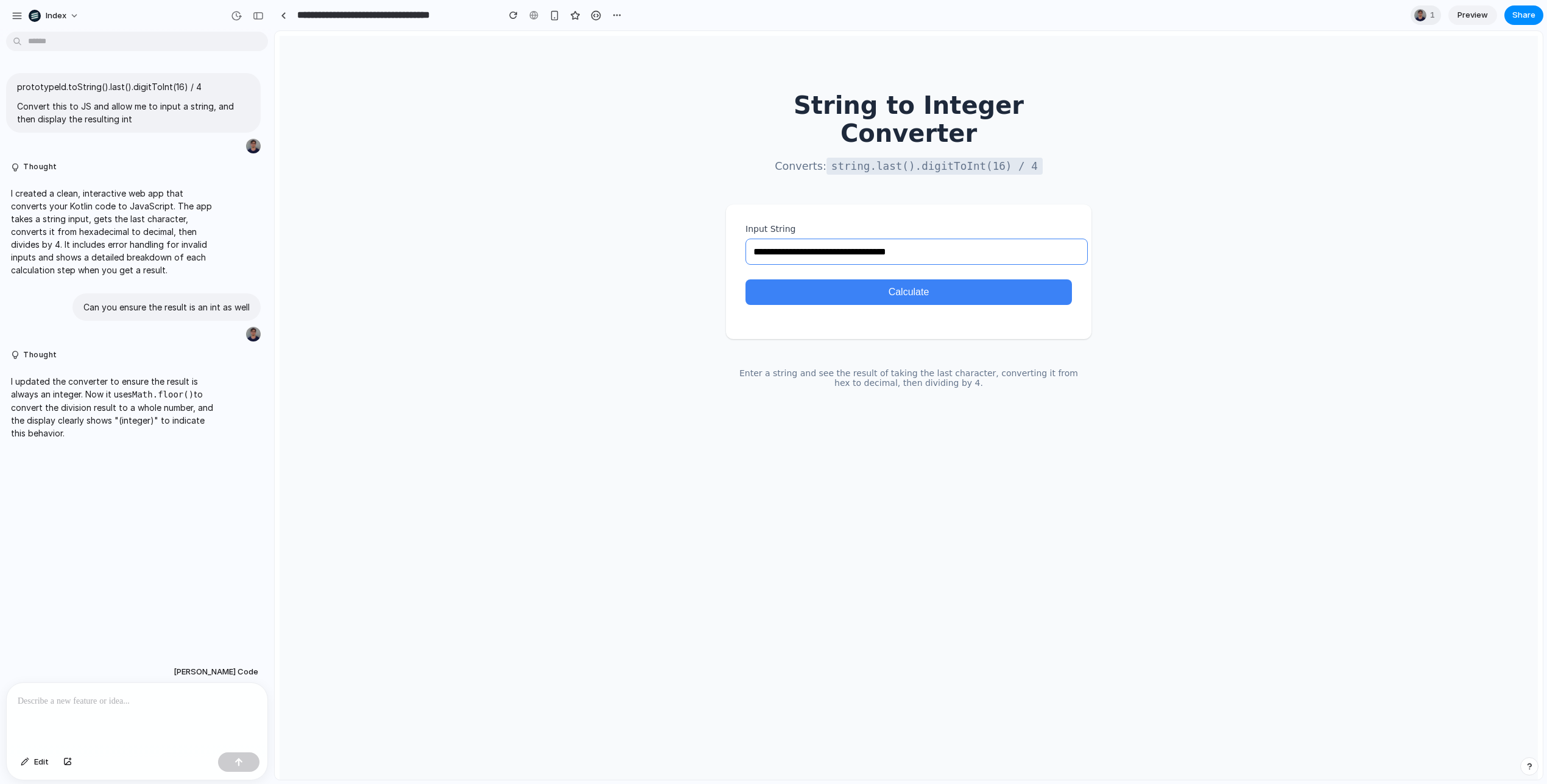
type input "**********"
click at [770, 279] on button "Calculate" at bounding box center [908, 291] width 326 height 25
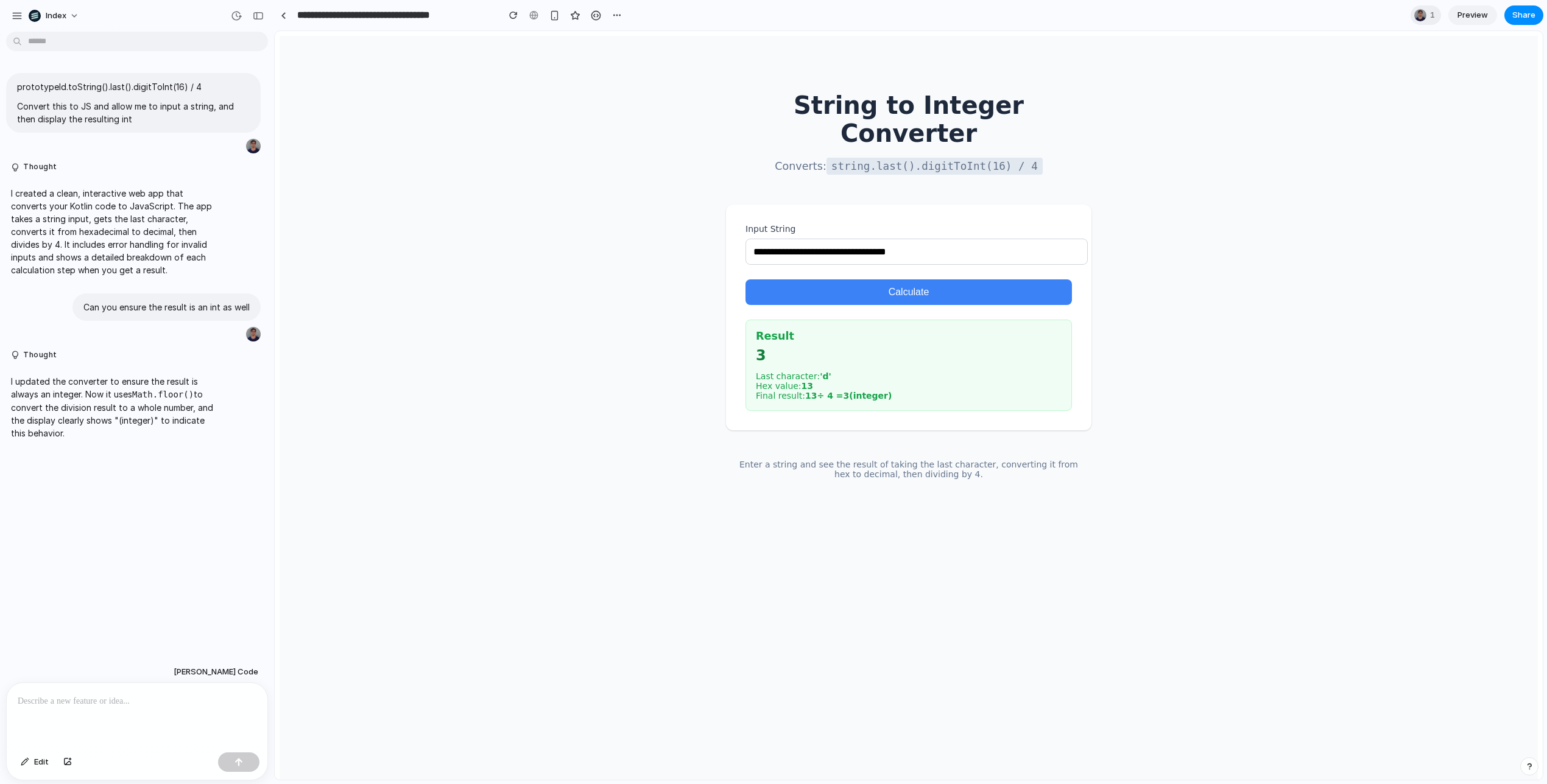
click at [92, 716] on div at bounding box center [137, 715] width 261 height 65
click at [770, 347] on p "3" at bounding box center [908, 356] width 305 height 17
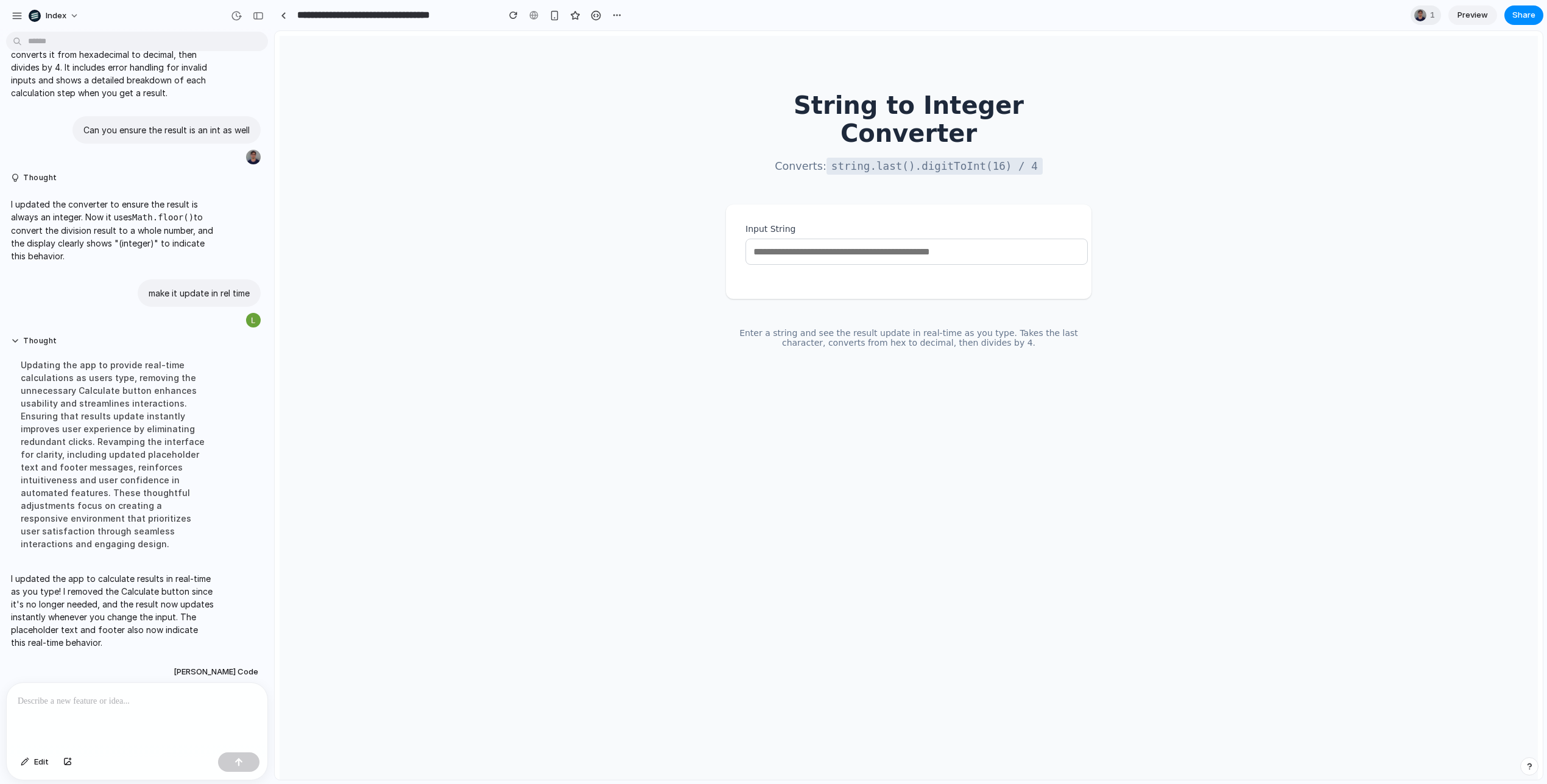
click at [770, 239] on input "Input String" at bounding box center [916, 252] width 342 height 26
paste input "**********"
type input "**********"
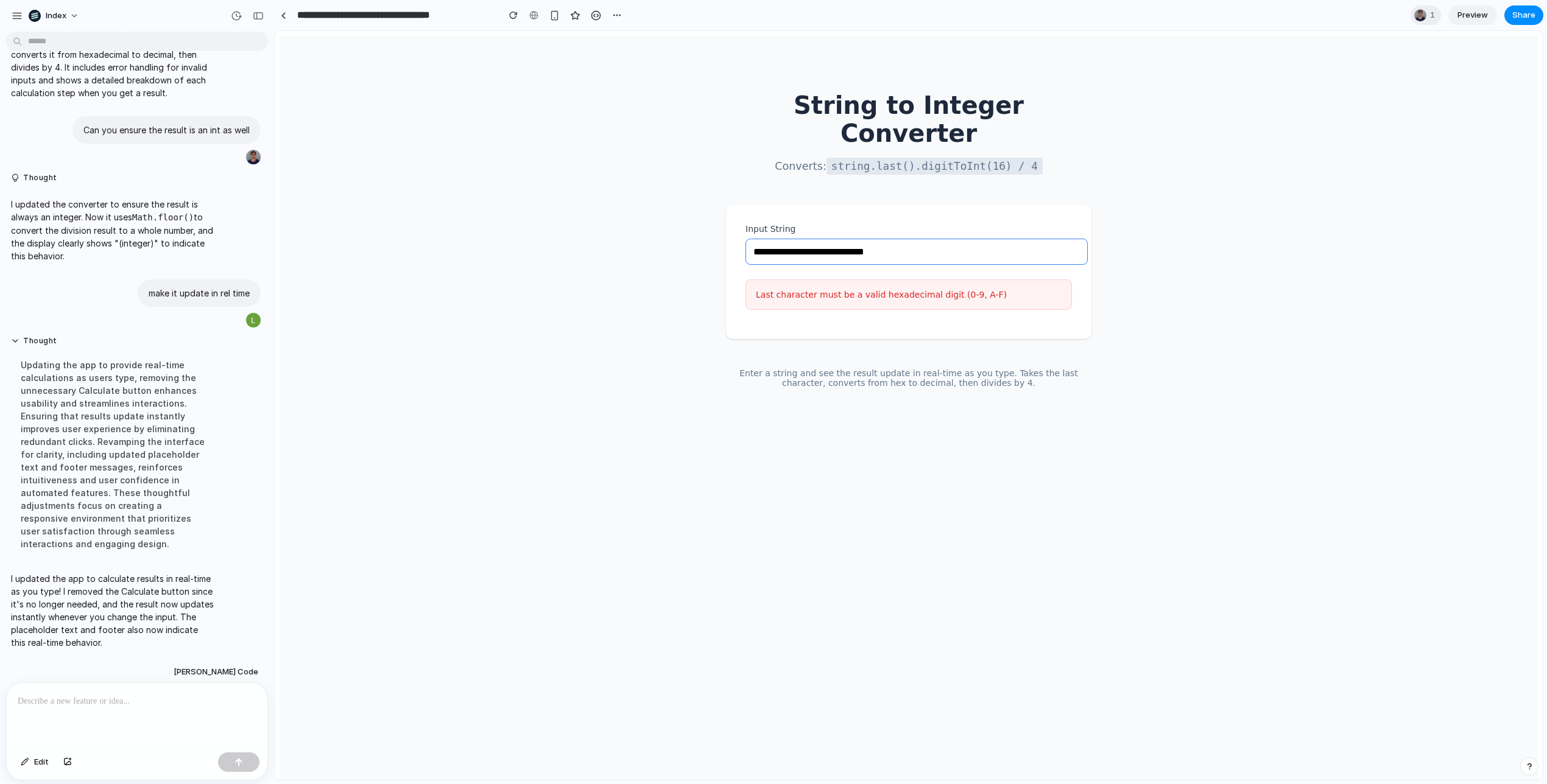
click at [770, 239] on input "**********" at bounding box center [916, 252] width 342 height 26
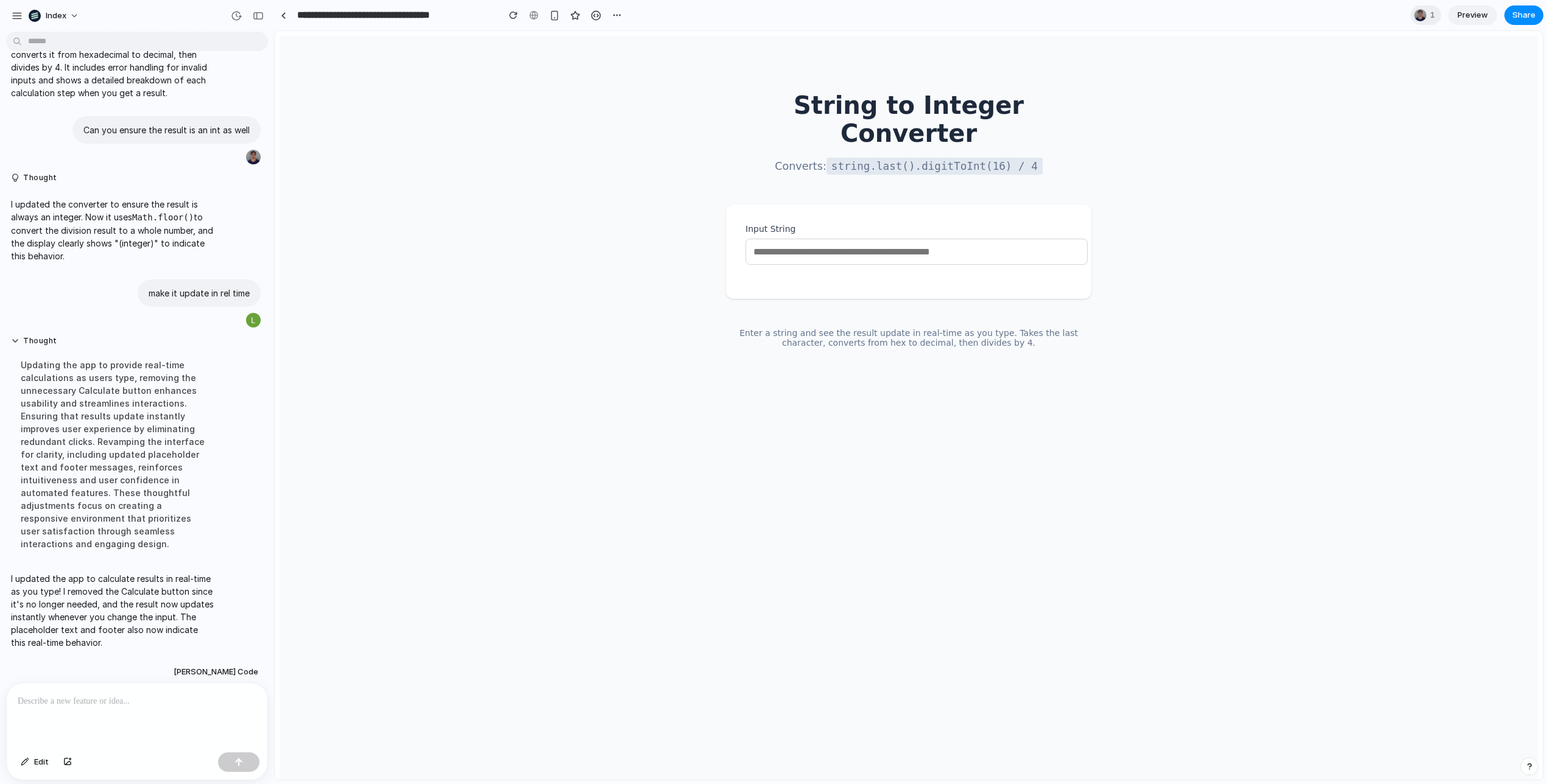
click at [770, 239] on input "Input String" at bounding box center [916, 252] width 342 height 26
paste input "**********"
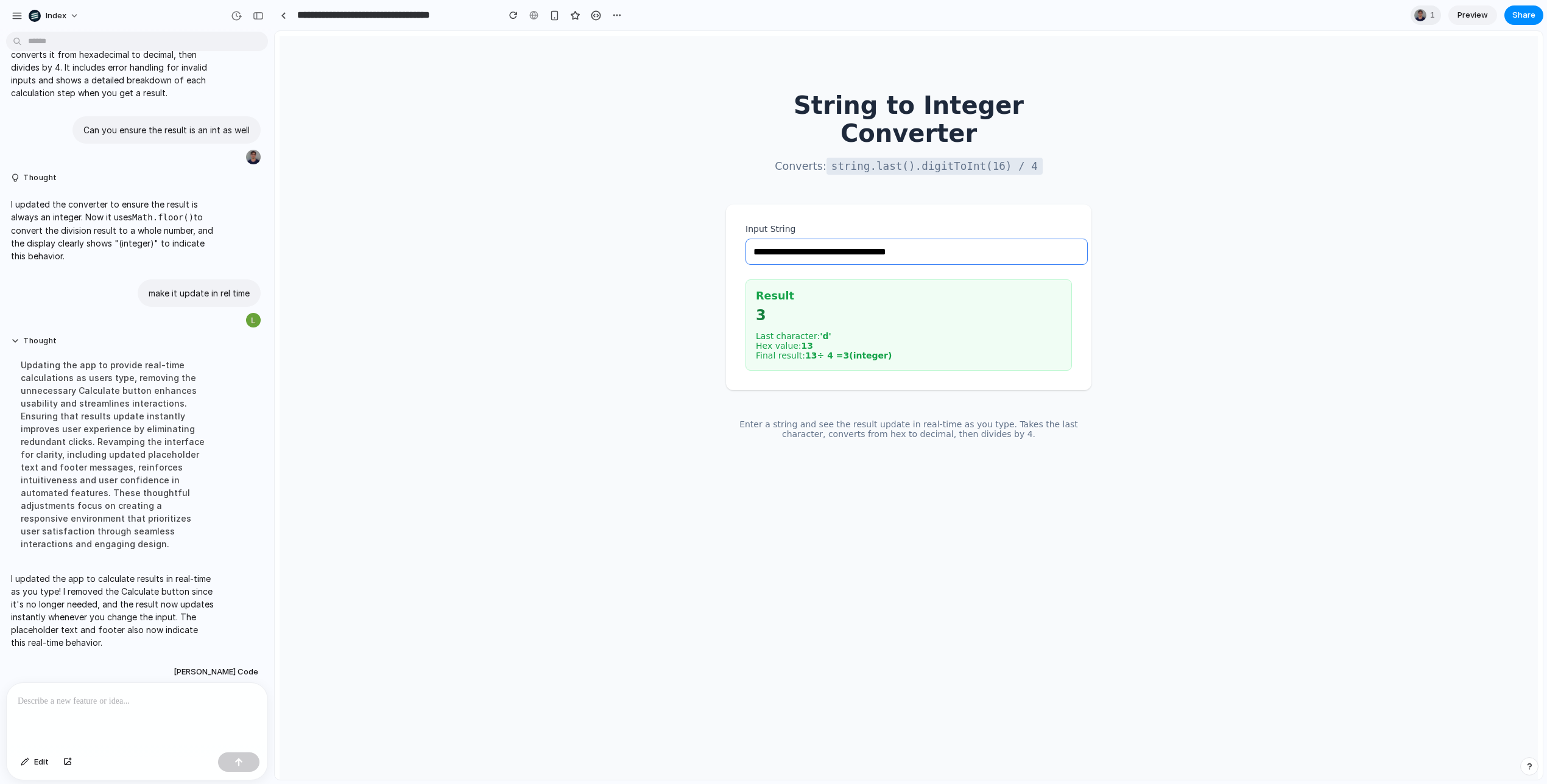
type input "**********"
